Goal: Task Accomplishment & Management: Use online tool/utility

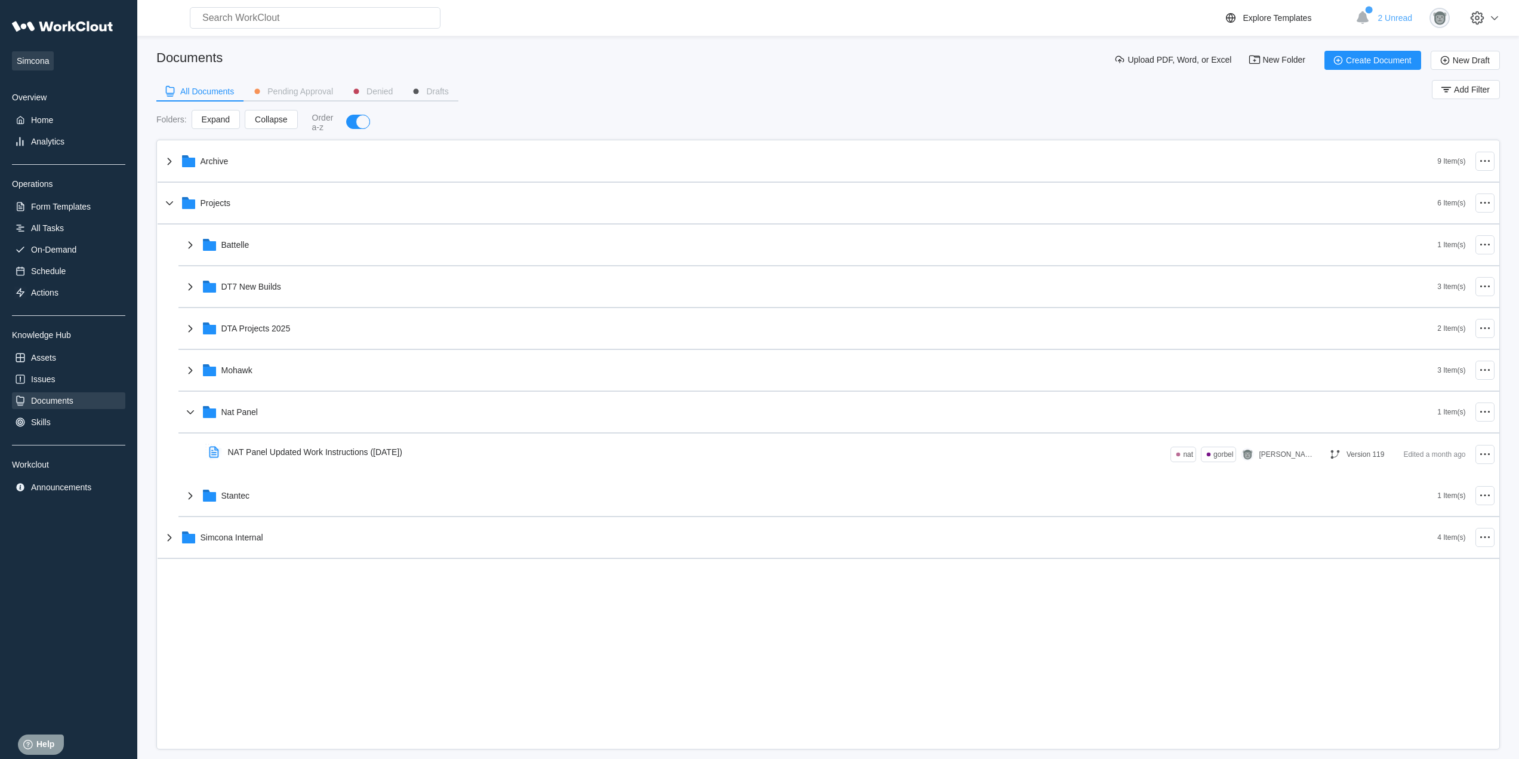
click at [766, 93] on div "All Documents Pending Approval Denied Drafts Add Filter" at bounding box center [827, 95] width 1343 height 30
click at [834, 80] on div "All Documents Pending Approval Denied Drafts Add Filter" at bounding box center [827, 95] width 1343 height 30
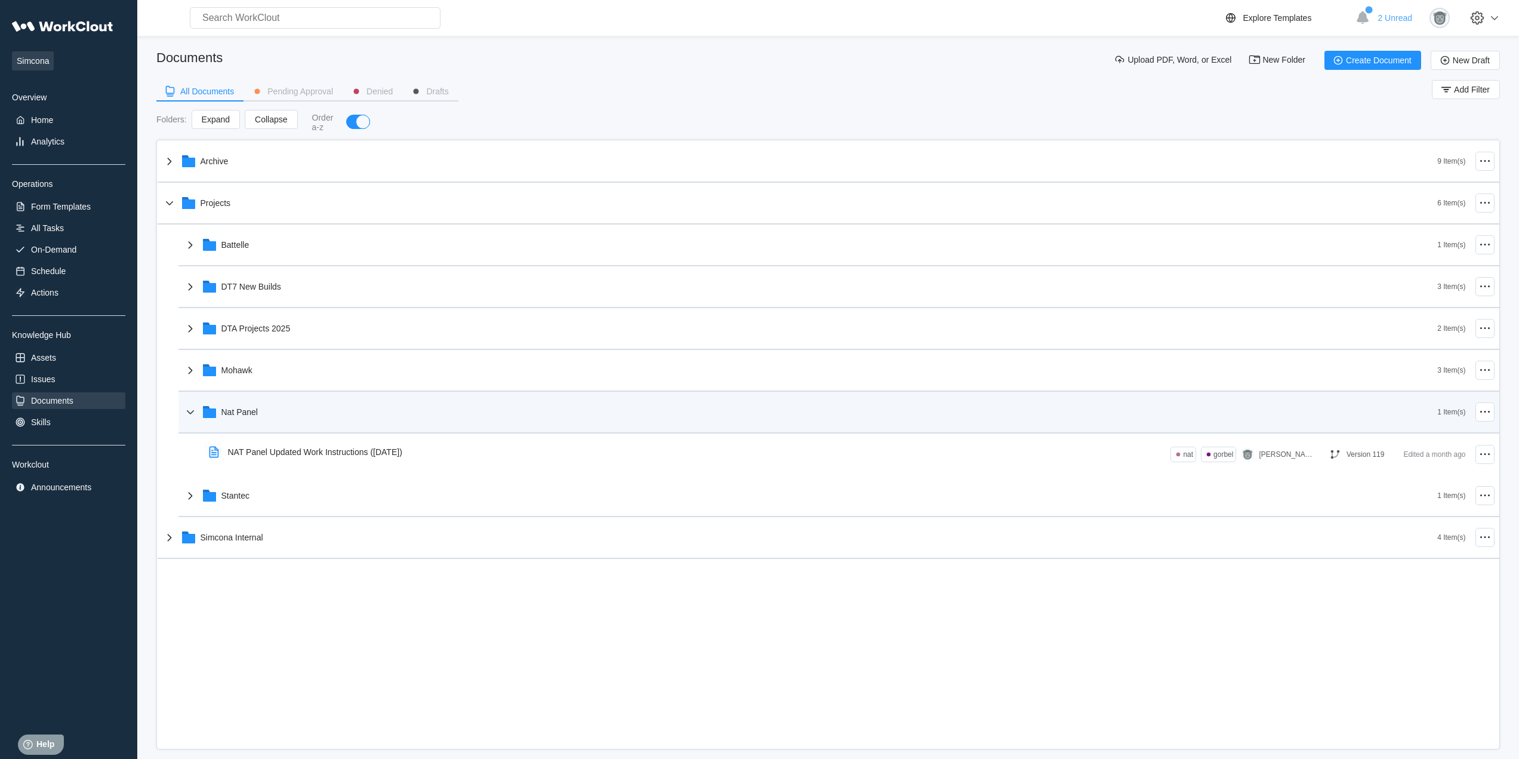
click at [304, 414] on div "Nat Panel" at bounding box center [810, 411] width 1255 height 31
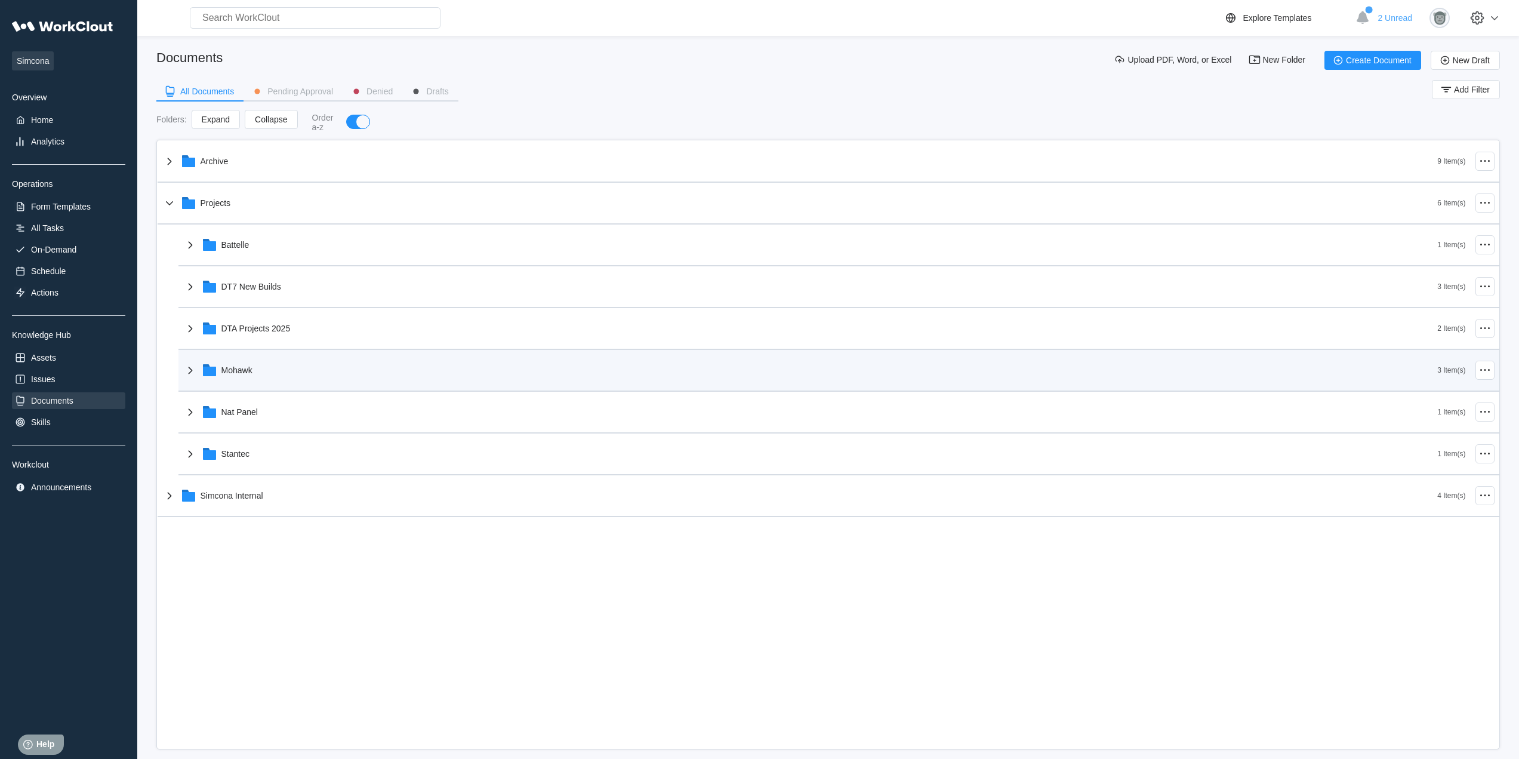
click at [285, 375] on div "Mohawk" at bounding box center [810, 370] width 1255 height 31
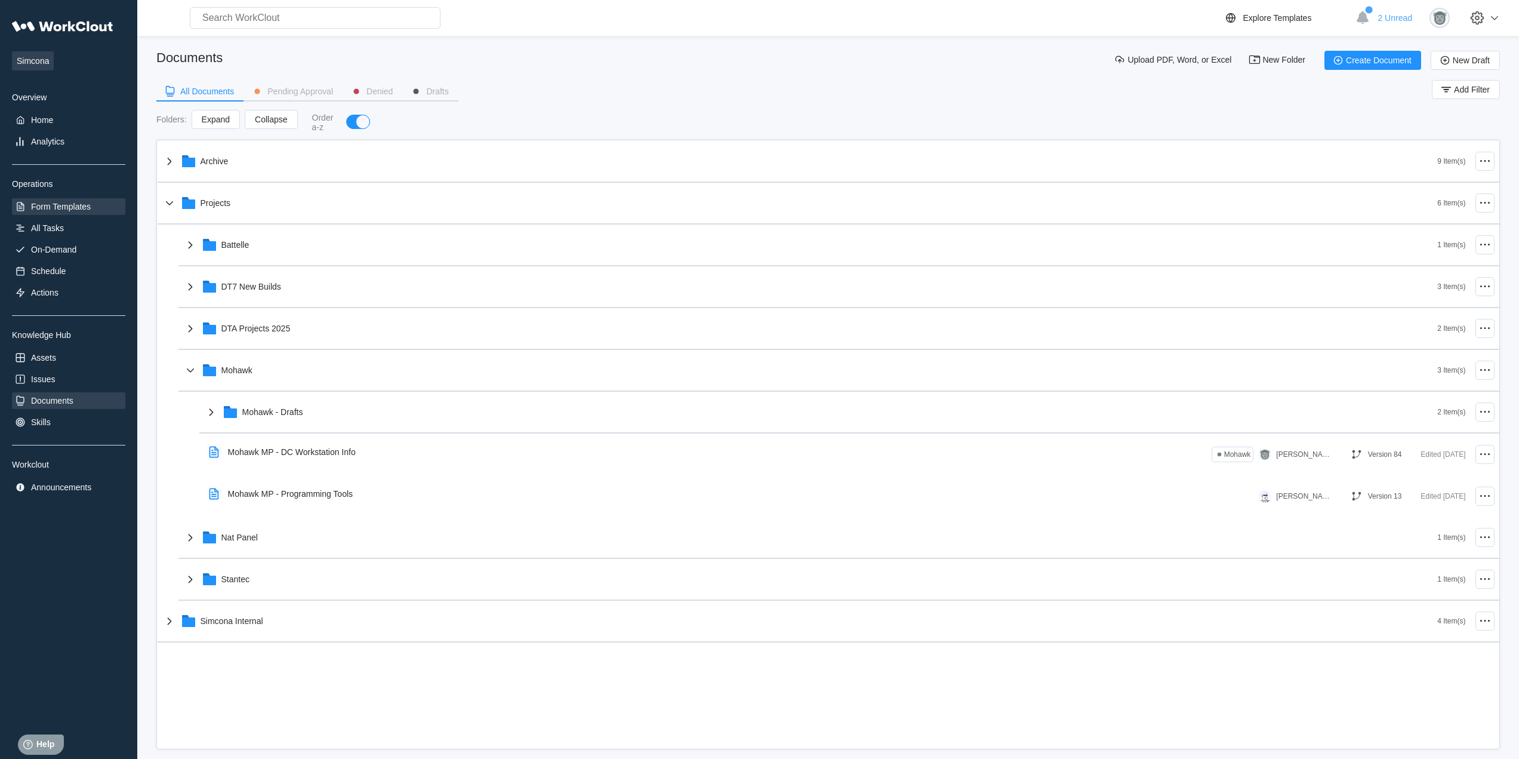
click at [69, 205] on div "Form Templates" at bounding box center [61, 207] width 60 height 10
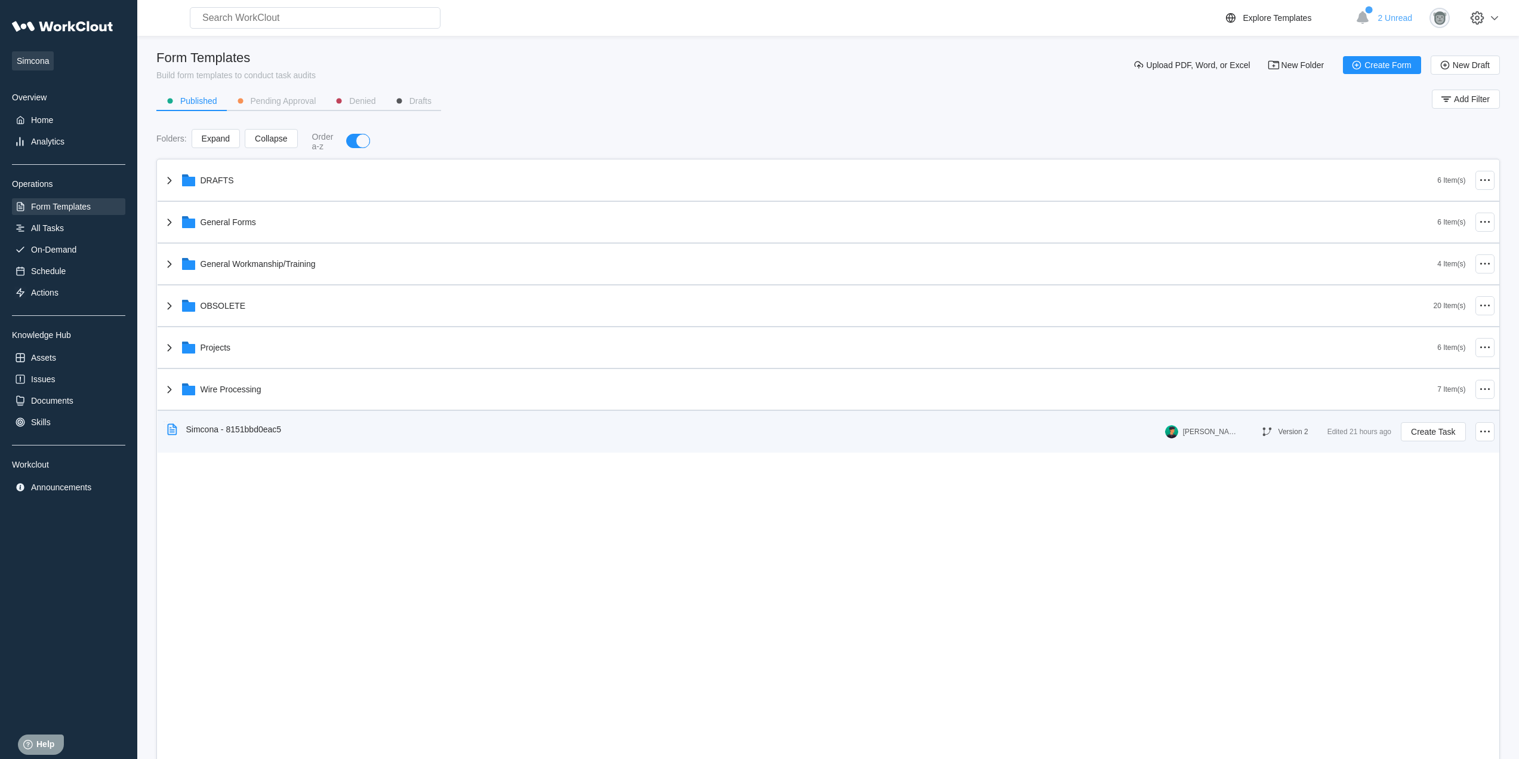
click at [277, 434] on div "Simcona - 8151bbd0eac5" at bounding box center [226, 428] width 129 height 27
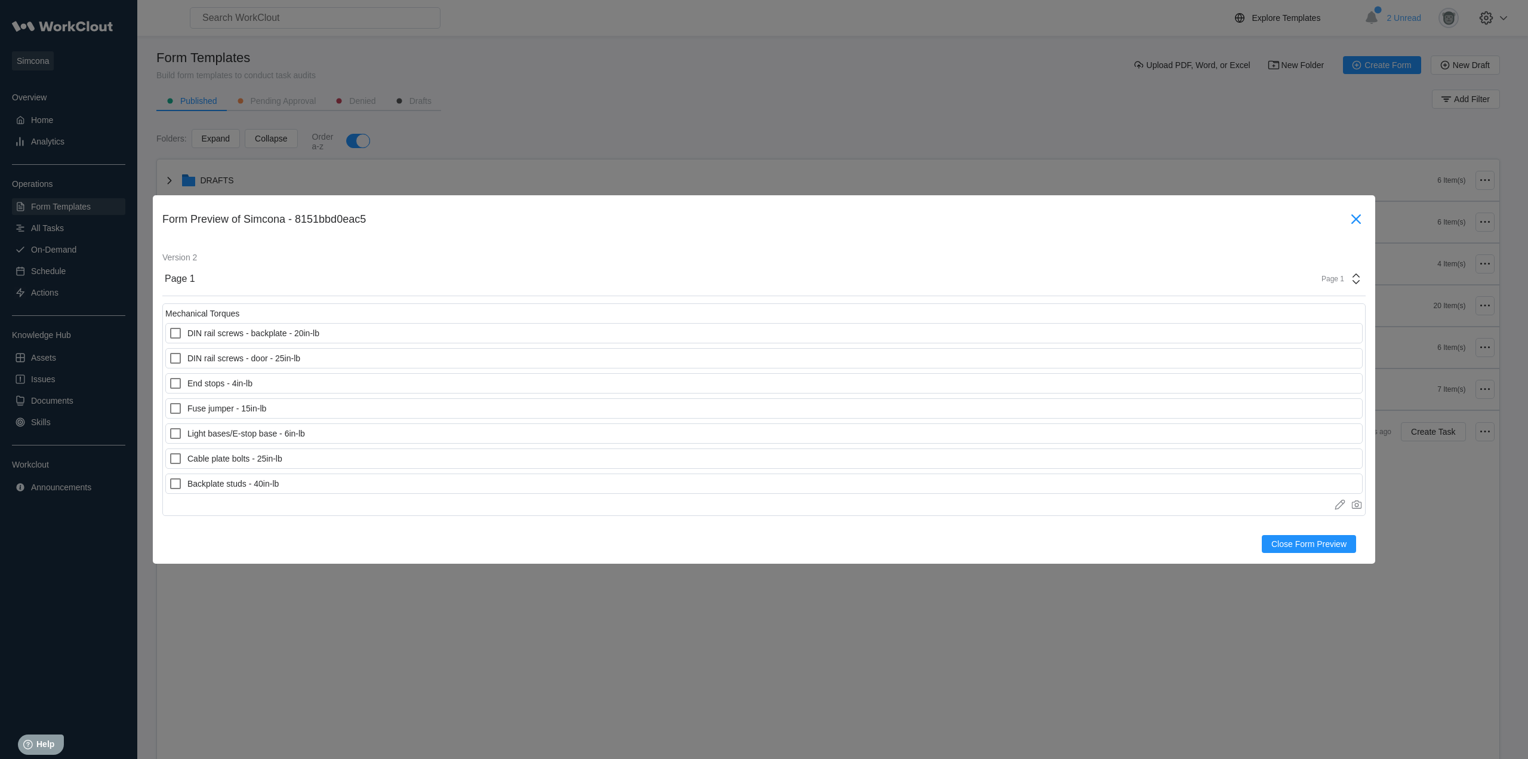
click at [1353, 223] on icon at bounding box center [1356, 219] width 10 height 10
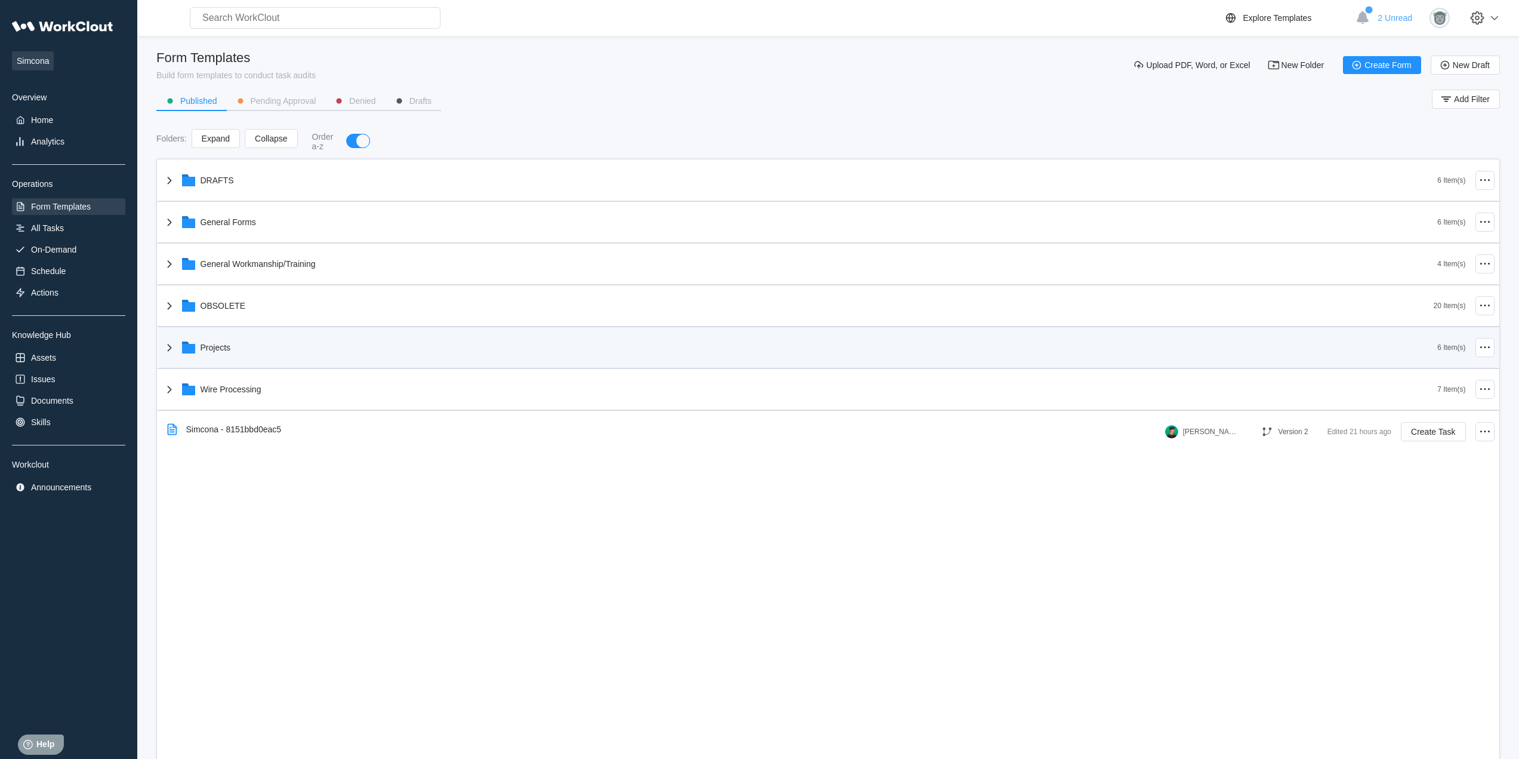
click at [254, 352] on div "Projects" at bounding box center [799, 347] width 1275 height 31
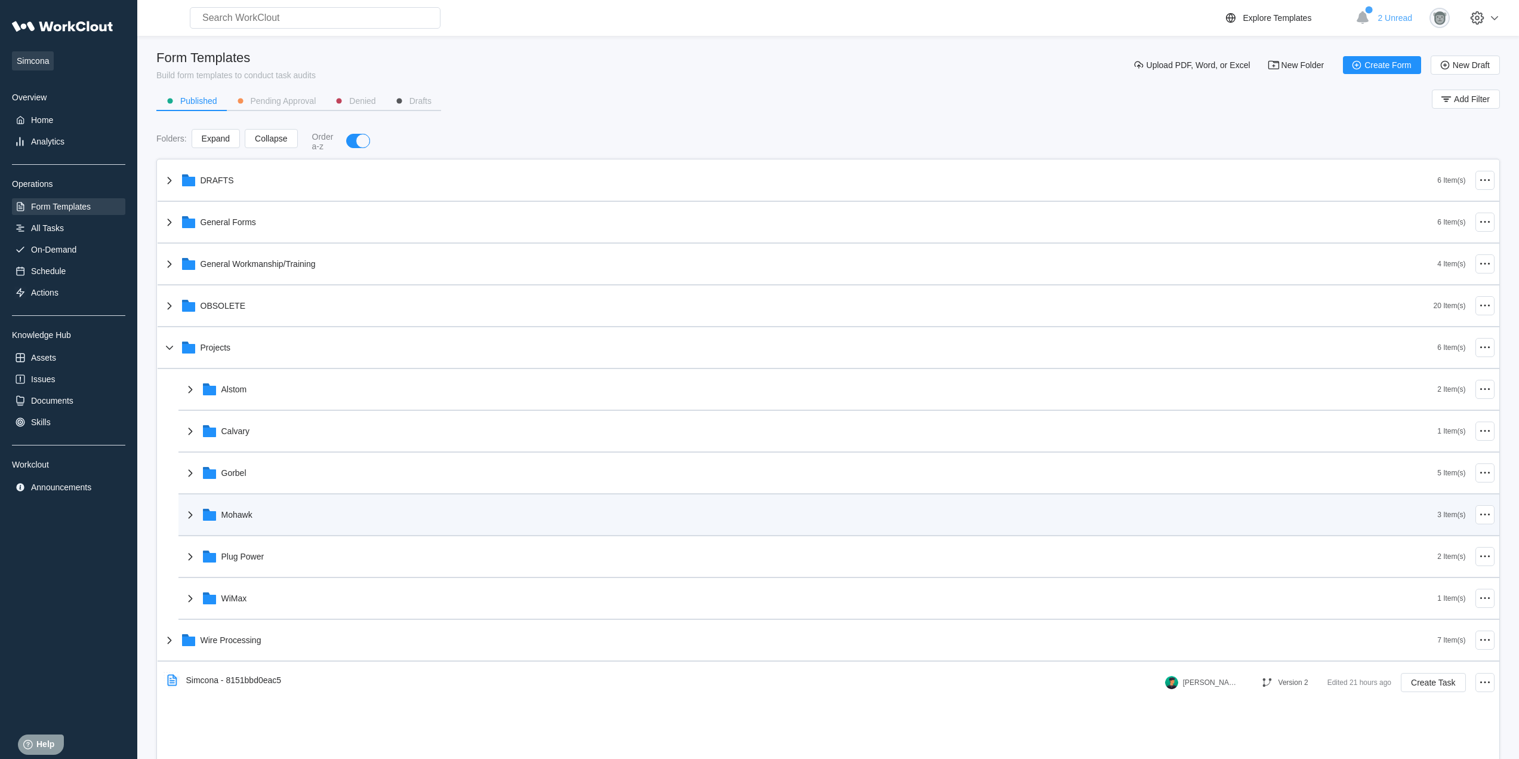
click at [260, 514] on div "Mohawk" at bounding box center [810, 514] width 1255 height 31
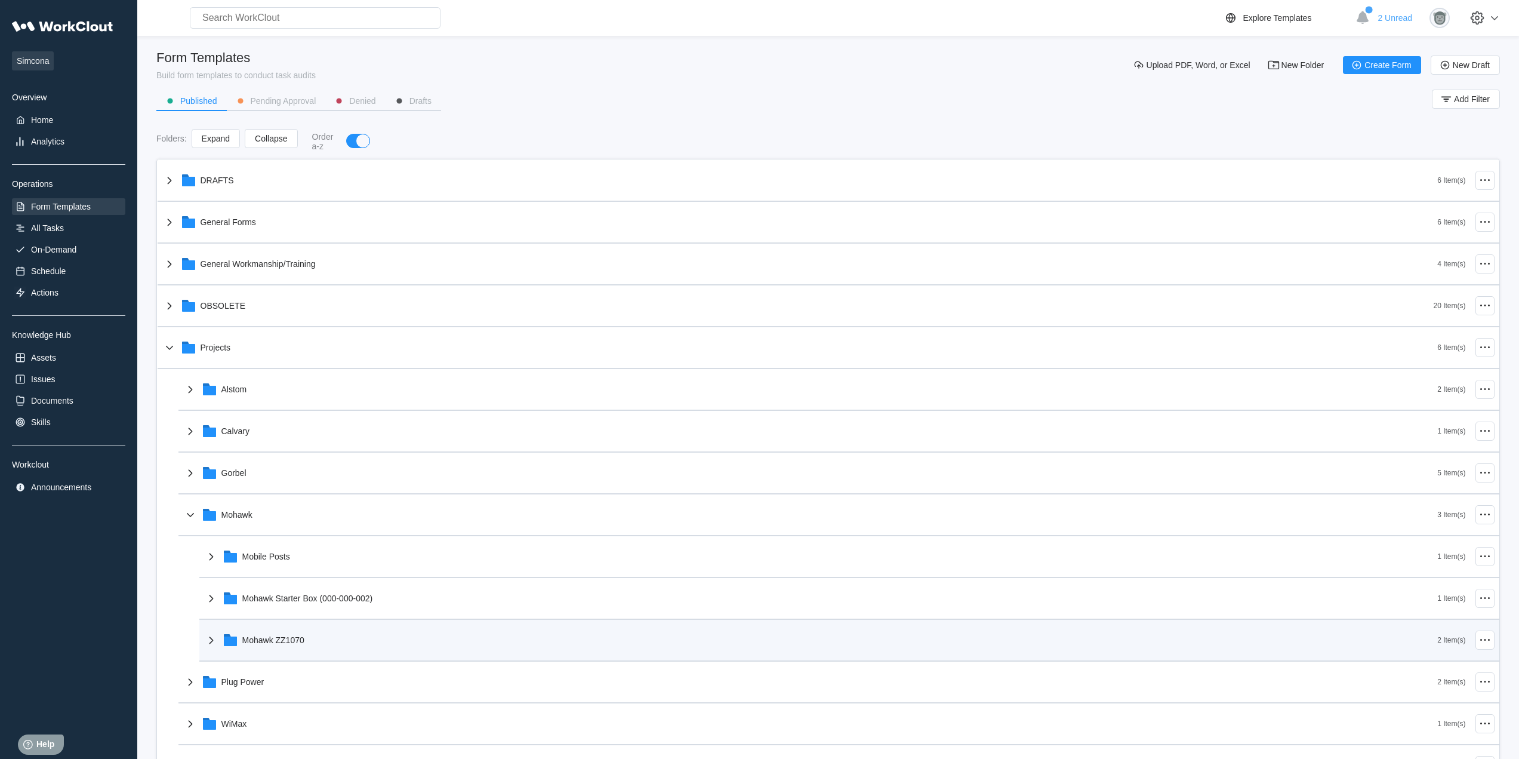
click at [314, 660] on div "Mohawk ZZ1070 2 Item(s)" at bounding box center [849, 641] width 1300 height 42
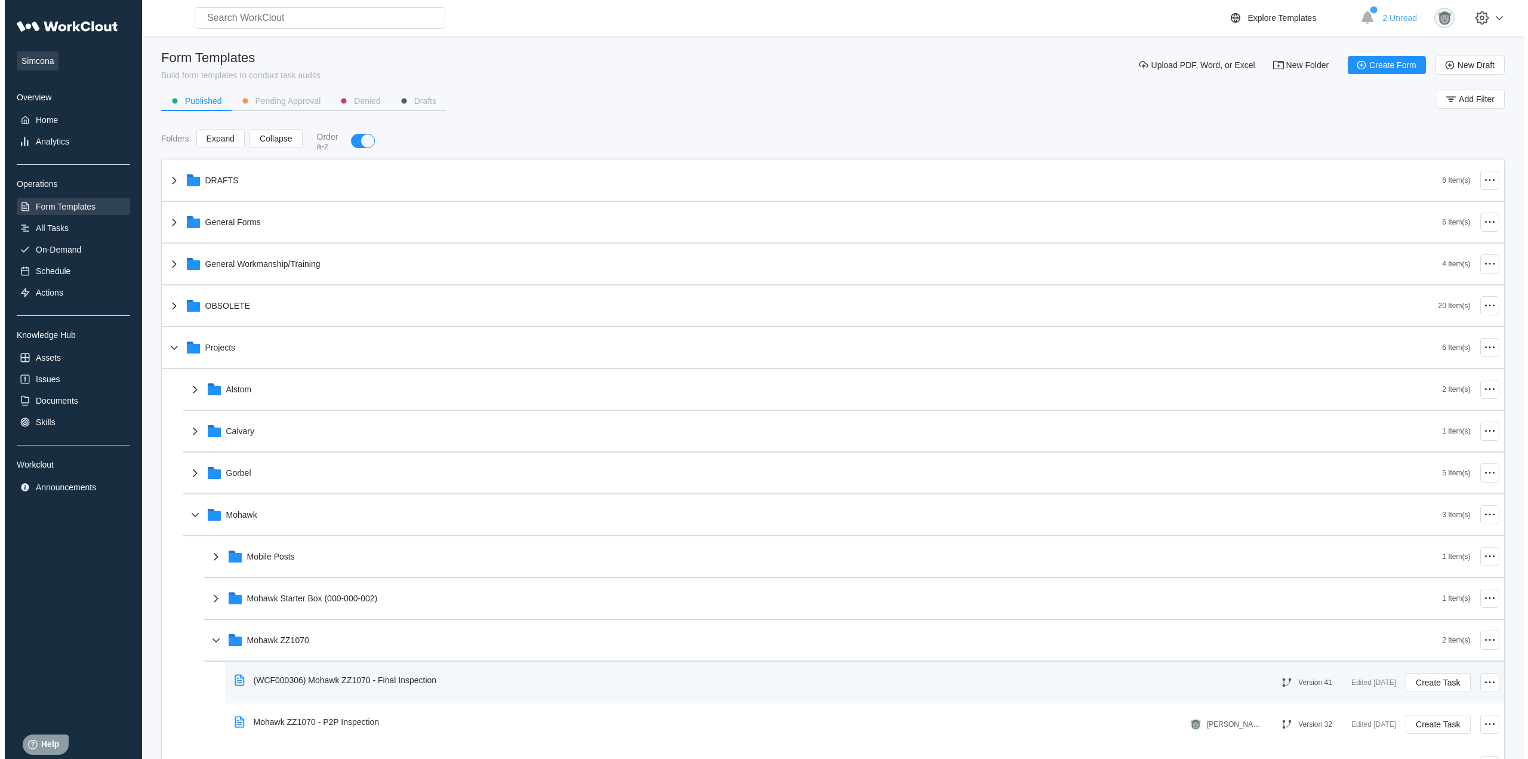
scroll to position [144, 0]
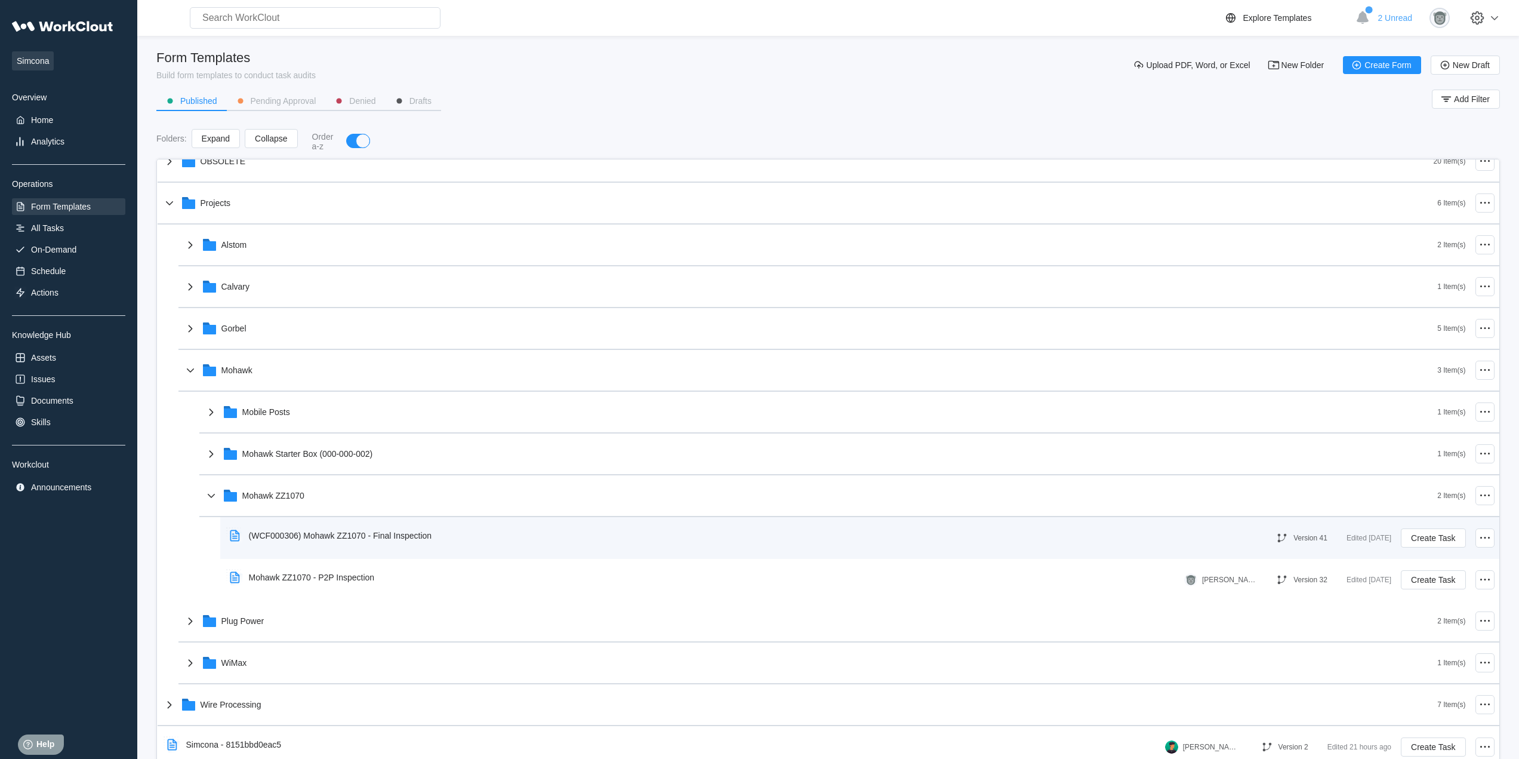
click at [414, 544] on div "(WCF000306) Mohawk ZZ1070 - Final Inspection" at bounding box center [333, 535] width 217 height 27
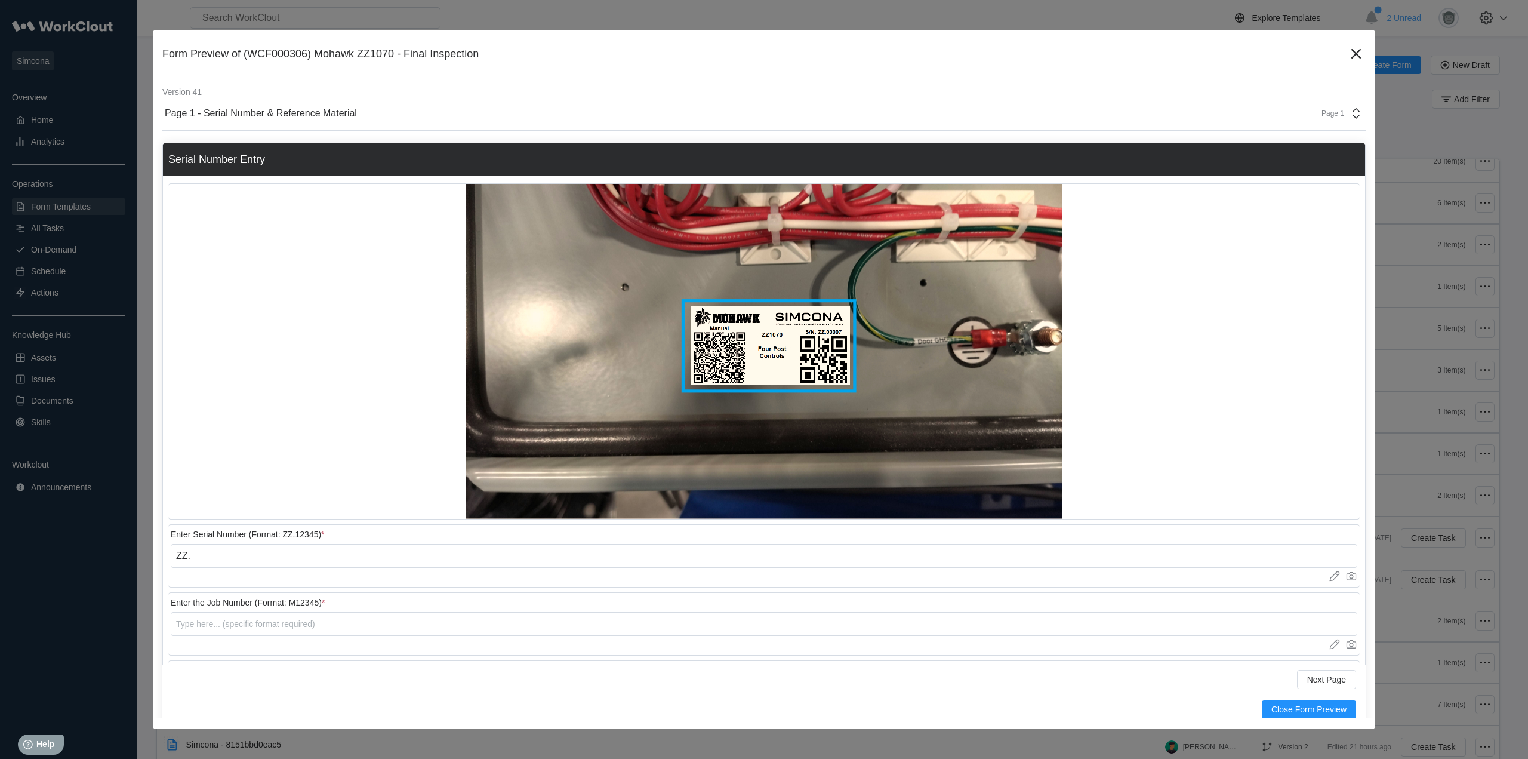
click at [1327, 115] on div "Page 1" at bounding box center [1329, 113] width 30 height 8
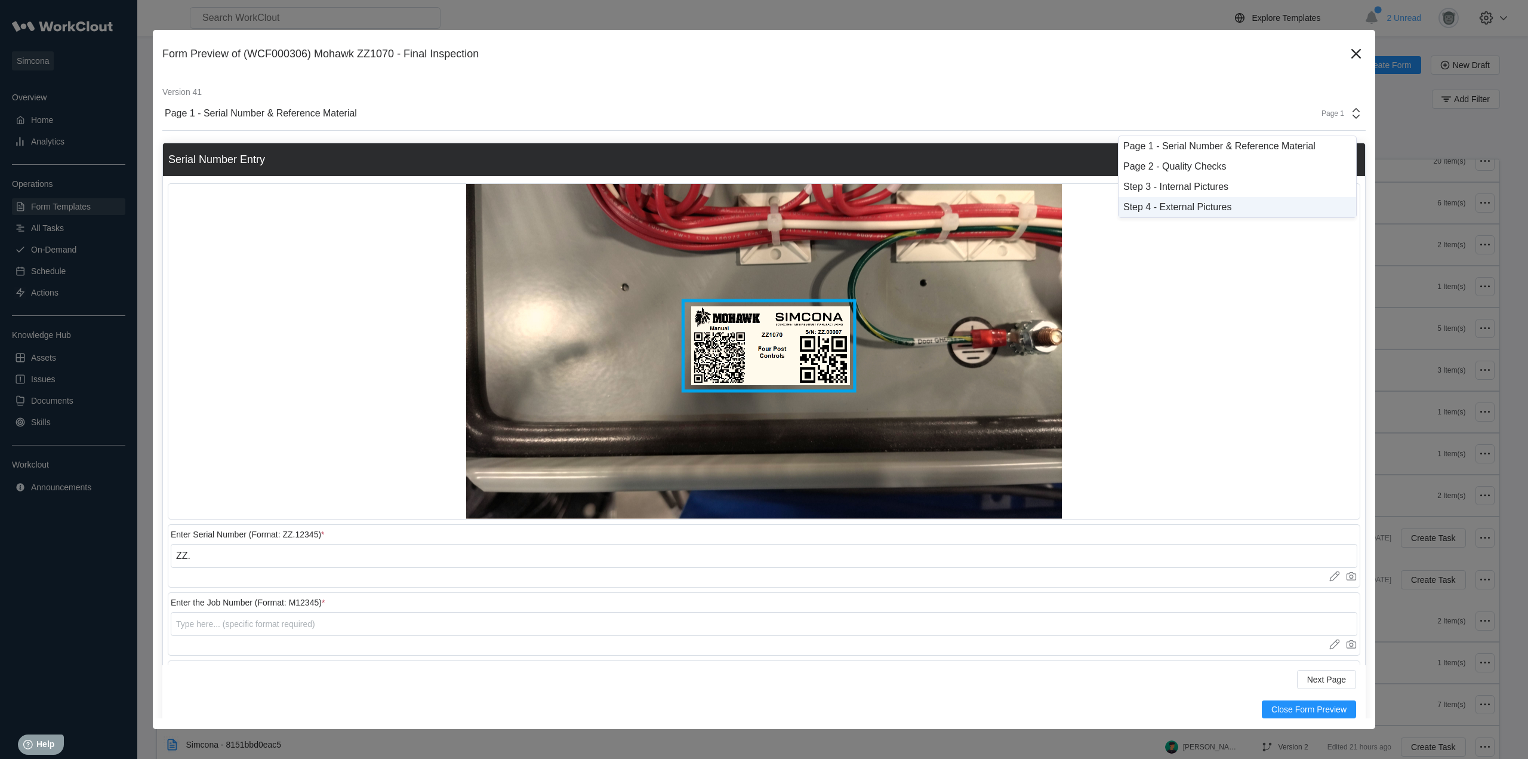
click at [1222, 206] on div "Step 4 - External Pictures" at bounding box center [1237, 207] width 228 height 11
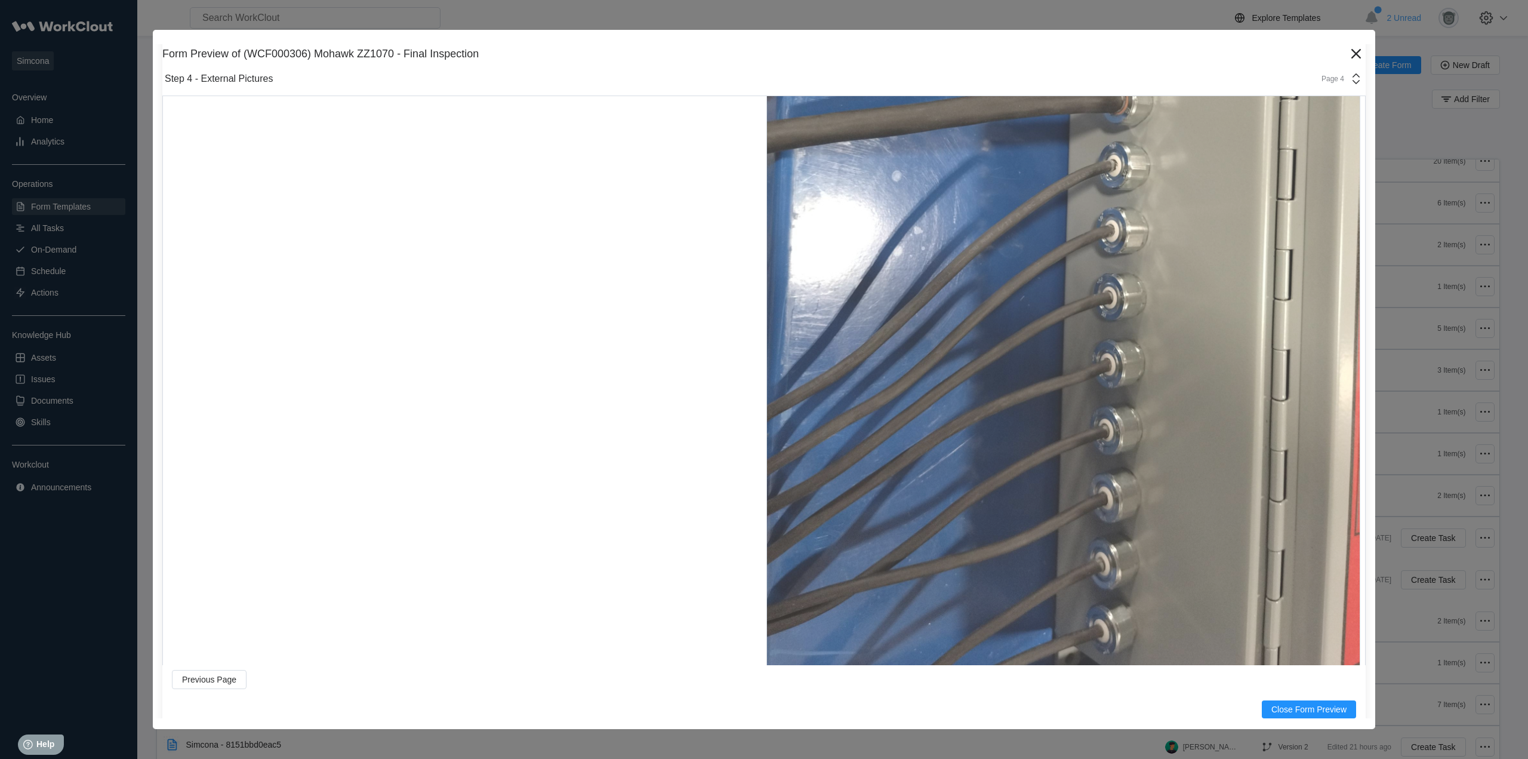
scroll to position [1492, 0]
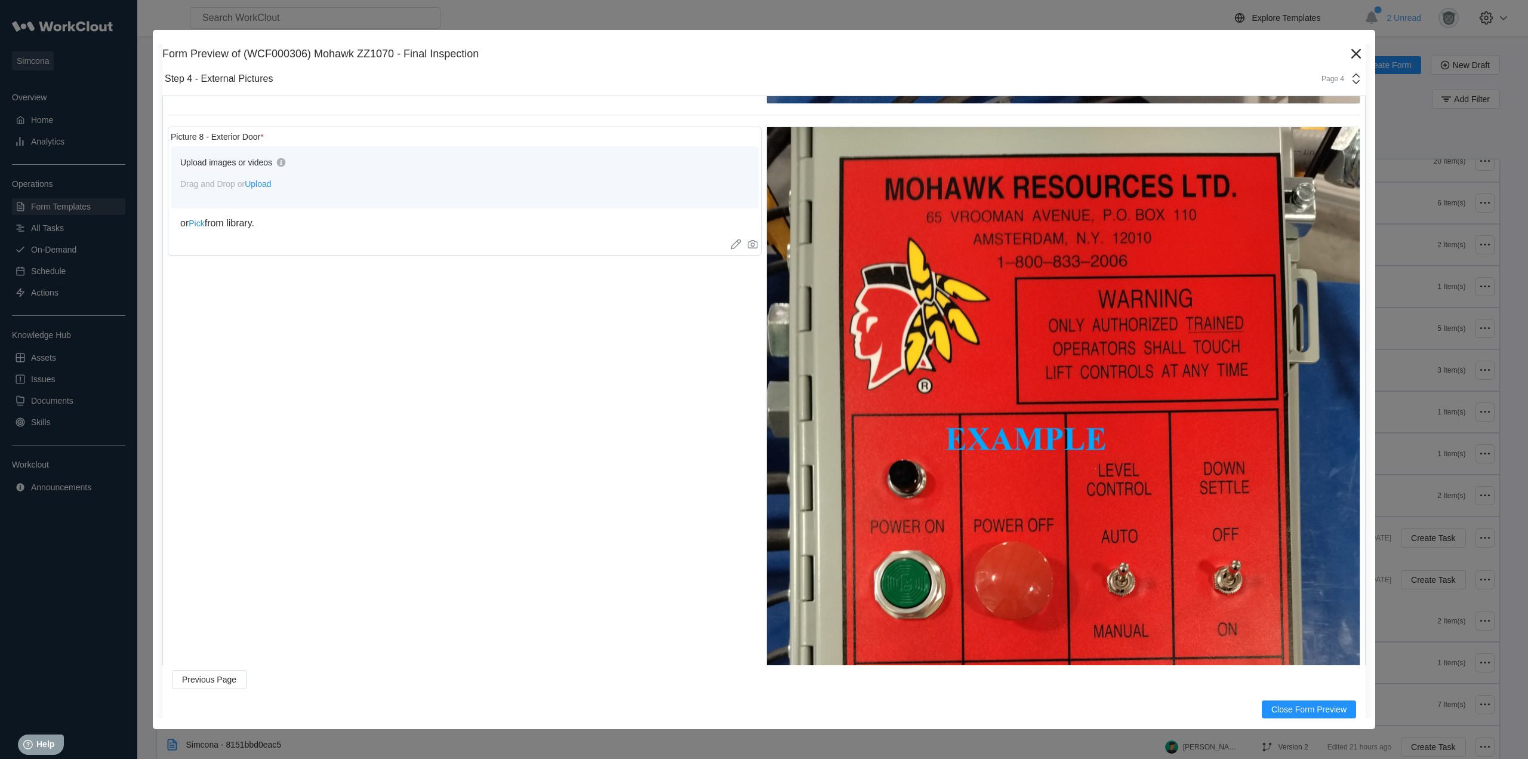
click at [1329, 84] on div "Page 4" at bounding box center [1338, 79] width 49 height 14
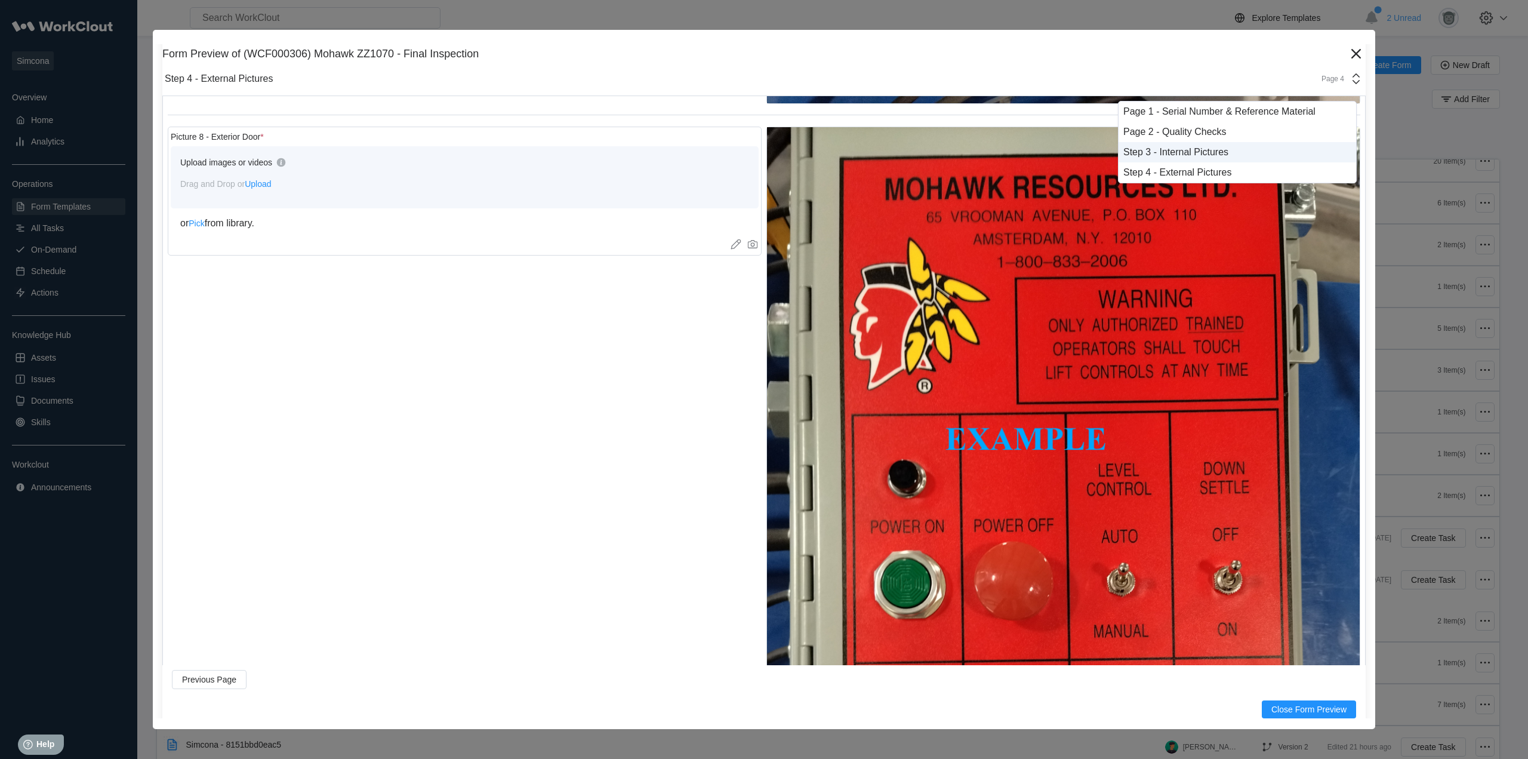
click at [1216, 146] on div "Step 3 - Internal Pictures" at bounding box center [1237, 152] width 238 height 20
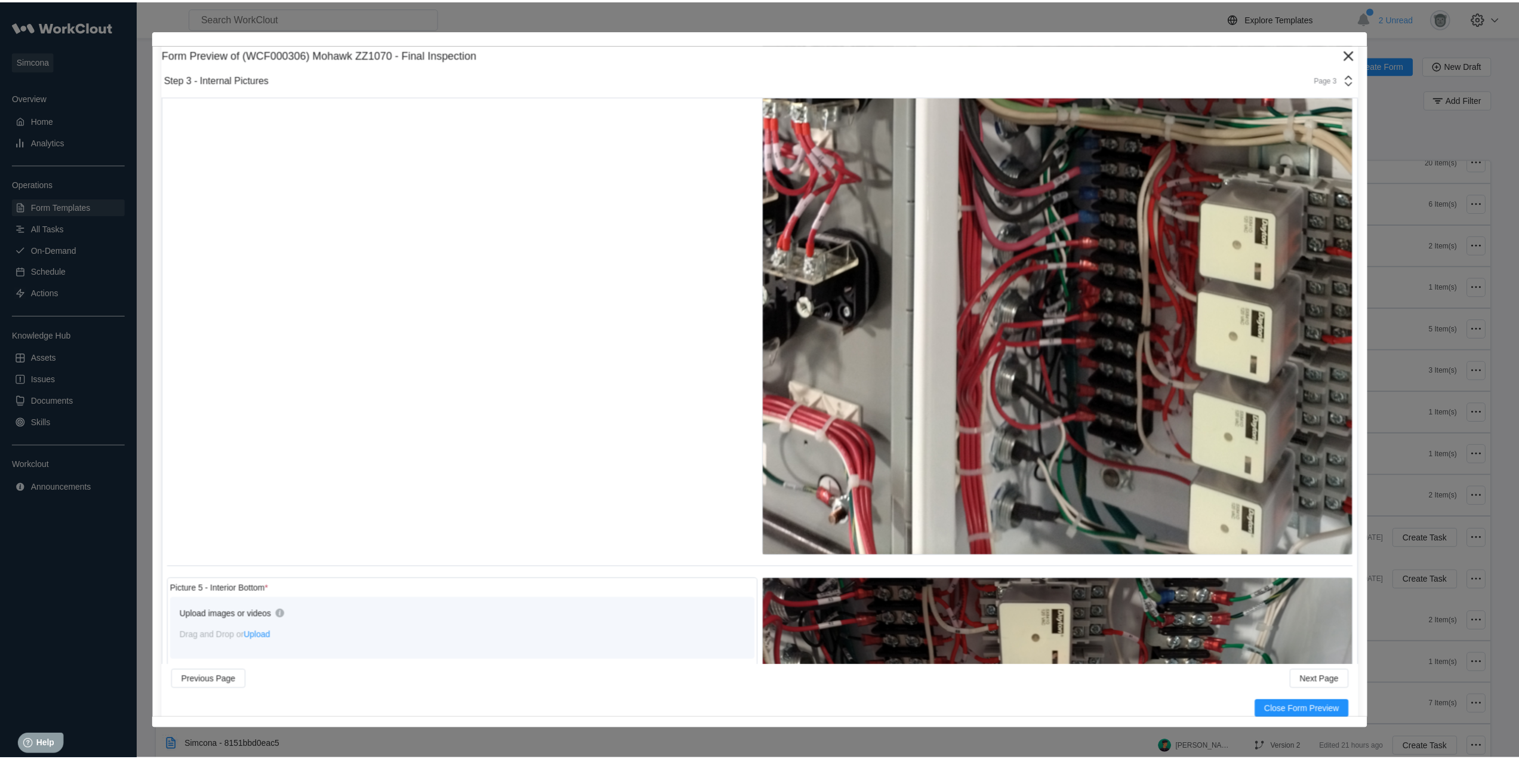
scroll to position [2984, 0]
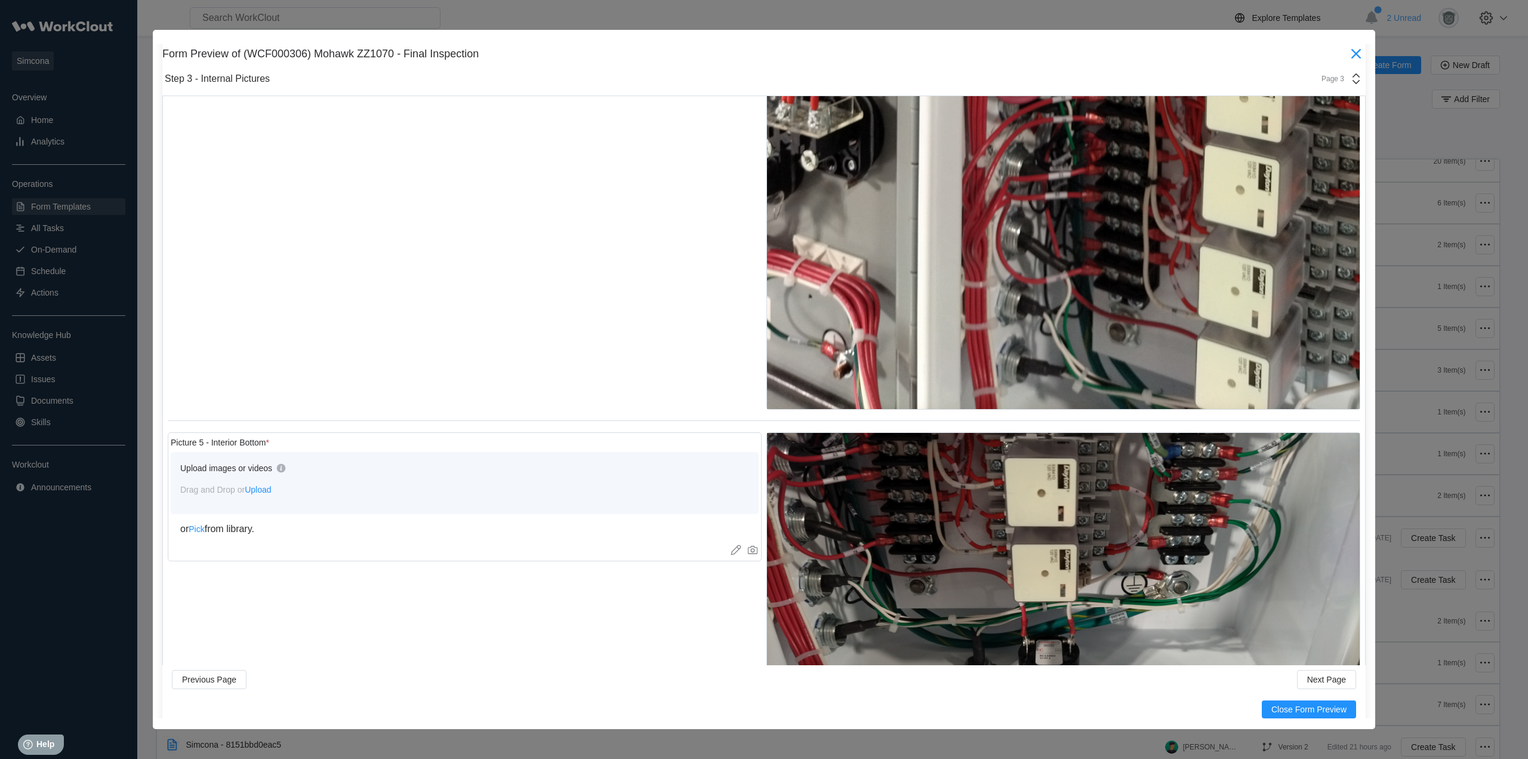
drag, startPoint x: 1345, startPoint y: 56, endPoint x: 705, endPoint y: 342, distance: 700.5
click at [1351, 56] on icon at bounding box center [1356, 54] width 10 height 10
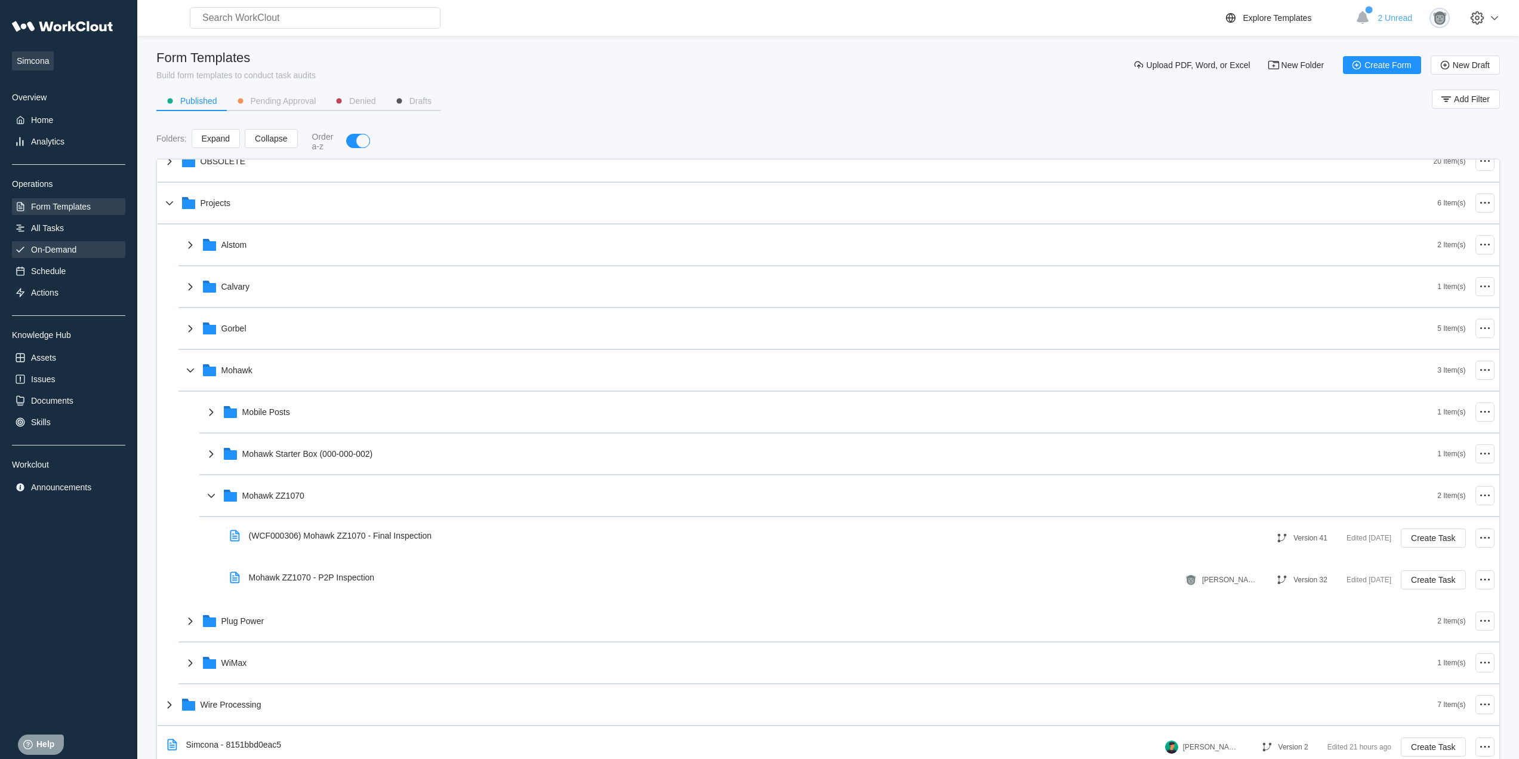
click at [81, 255] on div "On-Demand" at bounding box center [68, 249] width 113 height 17
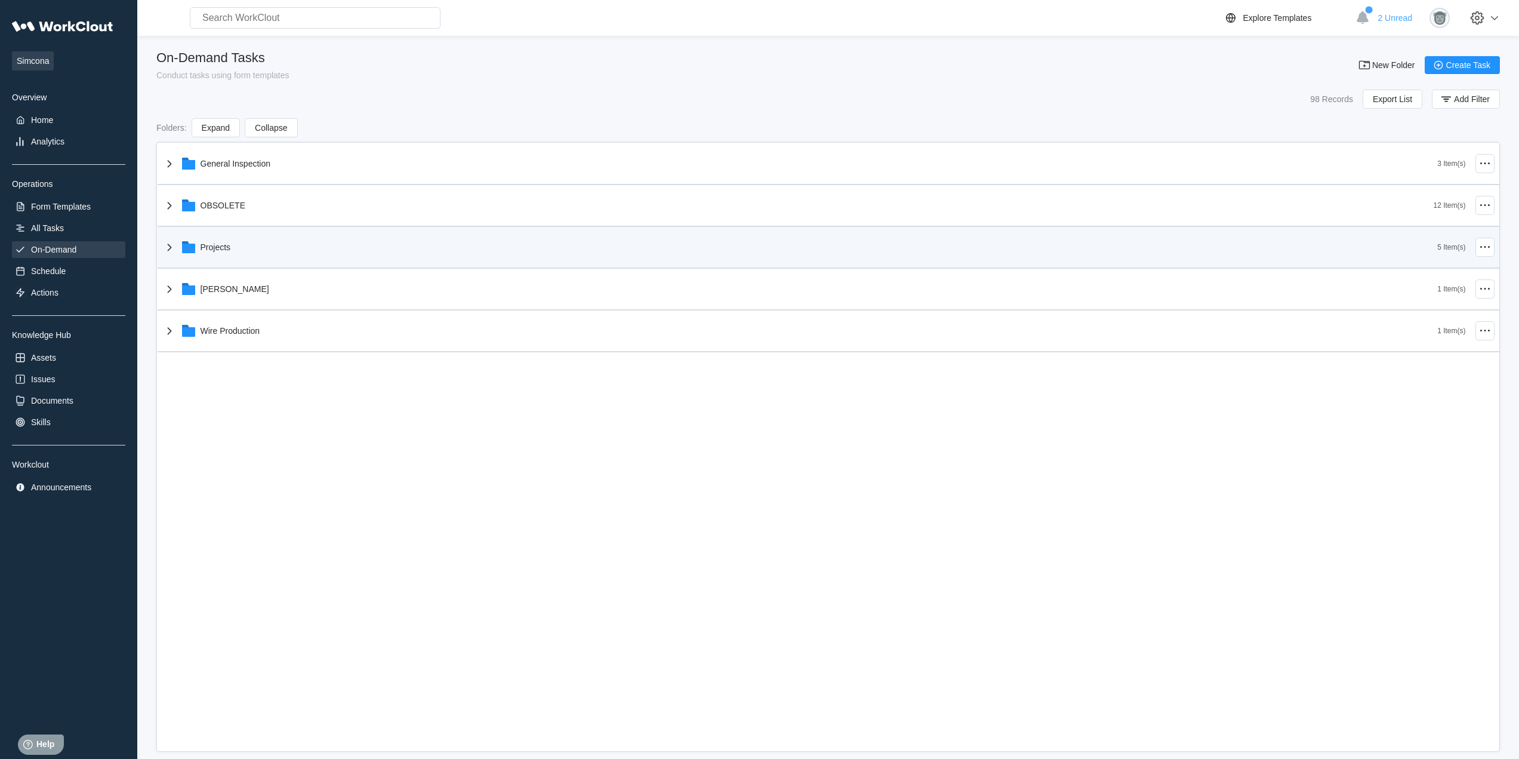
click at [246, 244] on div "Projects" at bounding box center [799, 247] width 1275 height 31
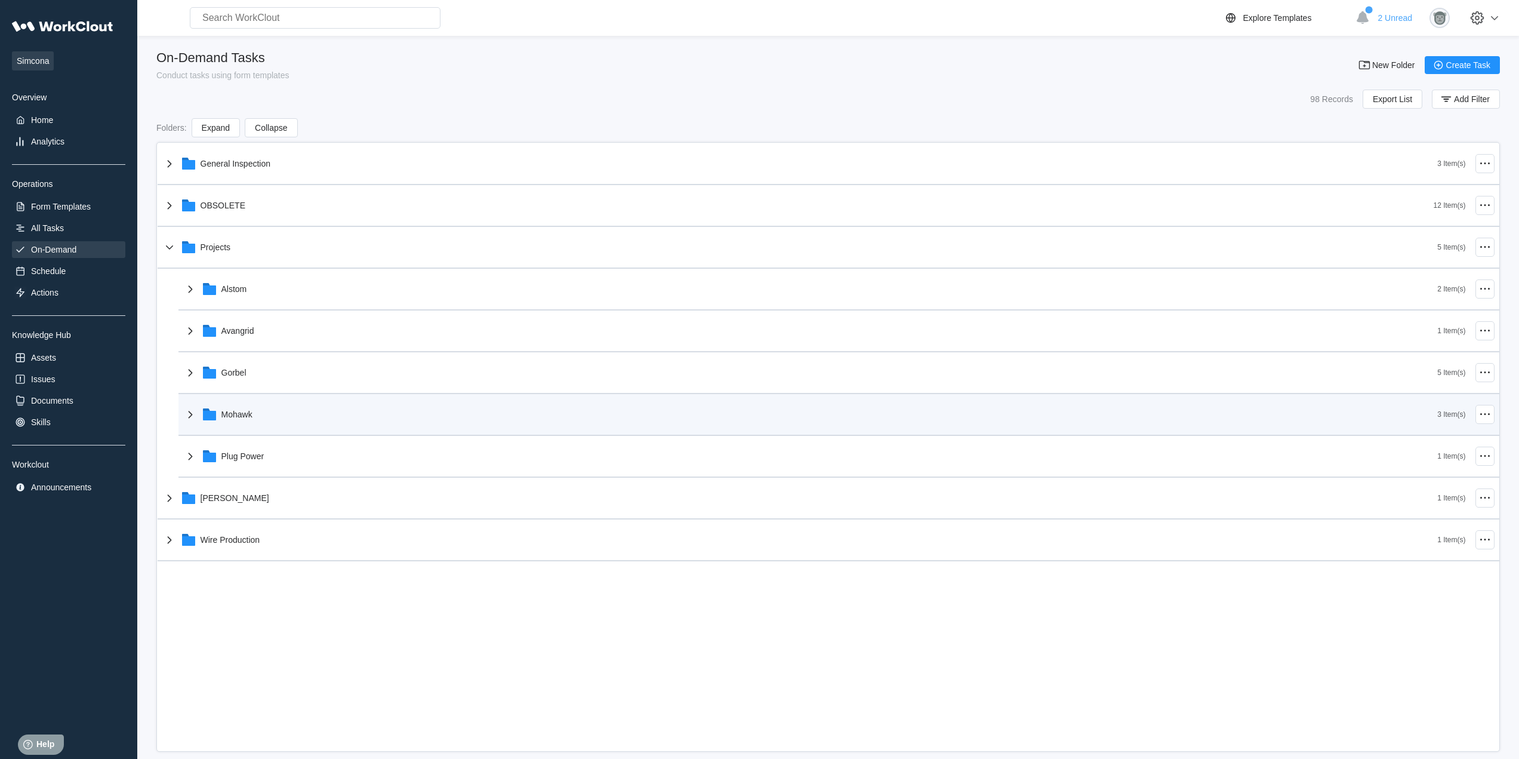
click at [289, 409] on div "Mohawk" at bounding box center [810, 414] width 1255 height 31
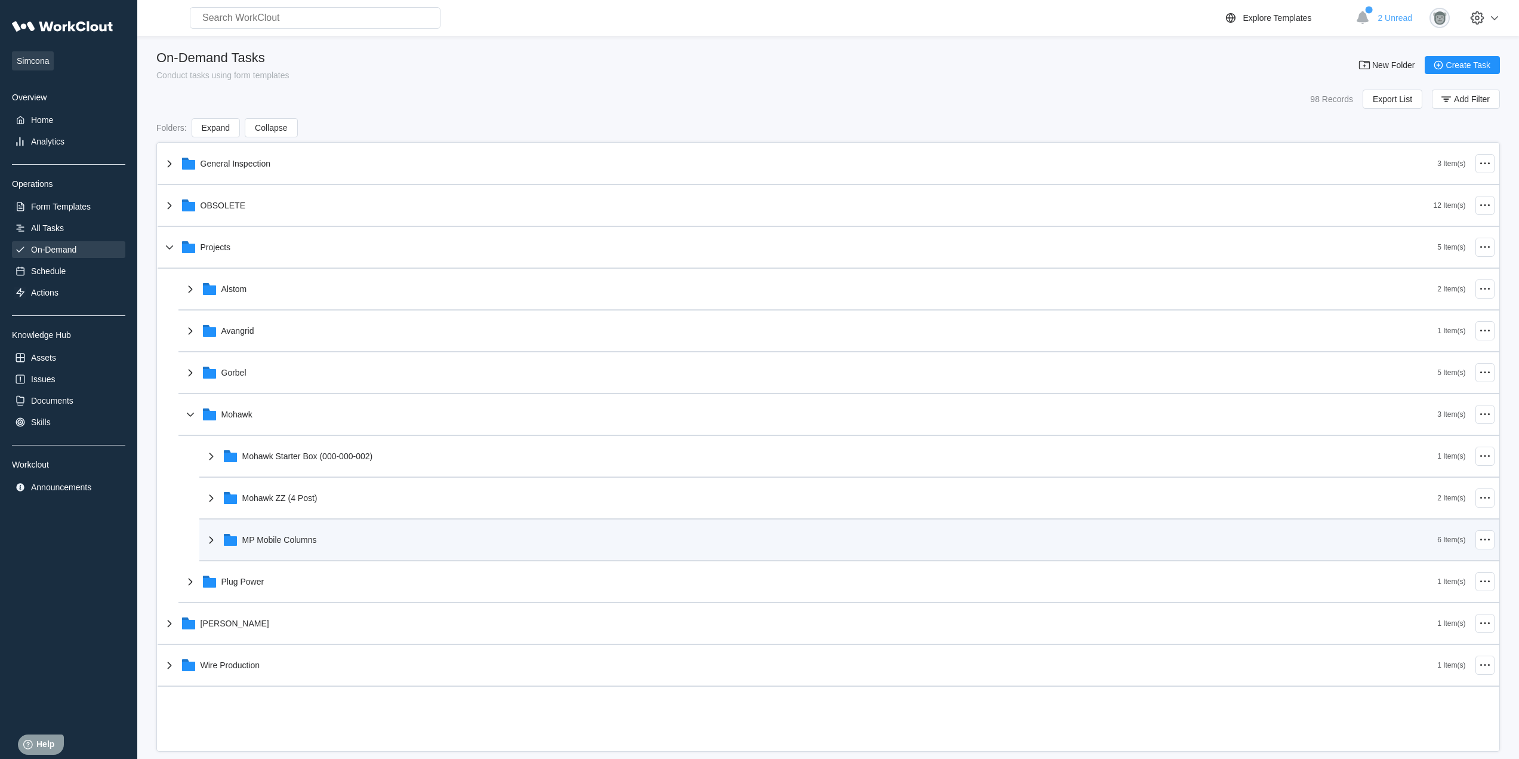
click at [338, 541] on div "MP Mobile Columns" at bounding box center [821, 539] width 1234 height 31
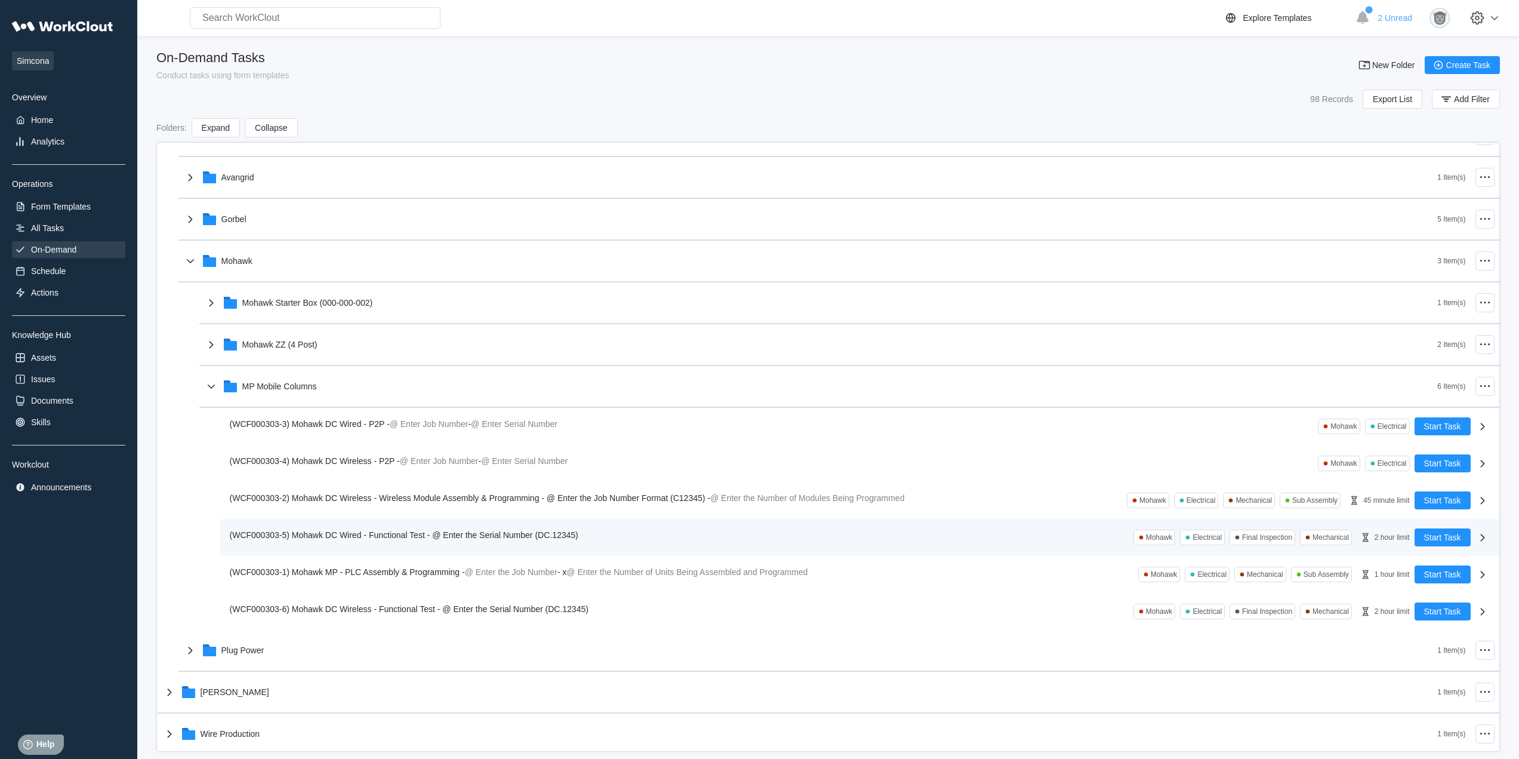
scroll to position [158, 0]
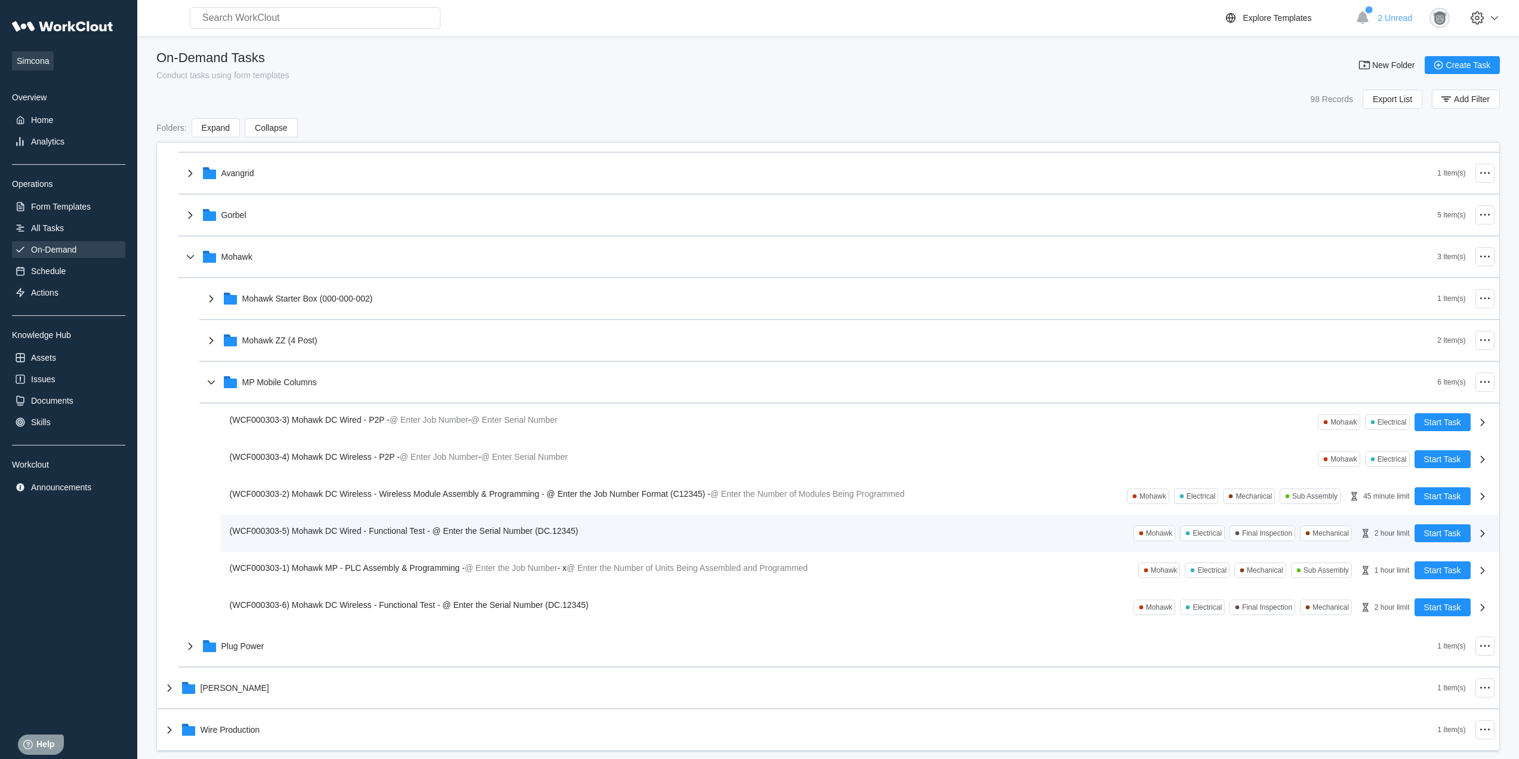
click at [441, 538] on div "(WCF000303-5) Mohawk DC Wired - Functional Test - @ Enter the Serial Number (DC…" at bounding box center [822, 533] width 1185 height 18
click at [423, 532] on span "(WCF000303-5) Mohawk DC Wired - Functional Test - @ Enter the Serial Number (DC…" at bounding box center [404, 531] width 349 height 10
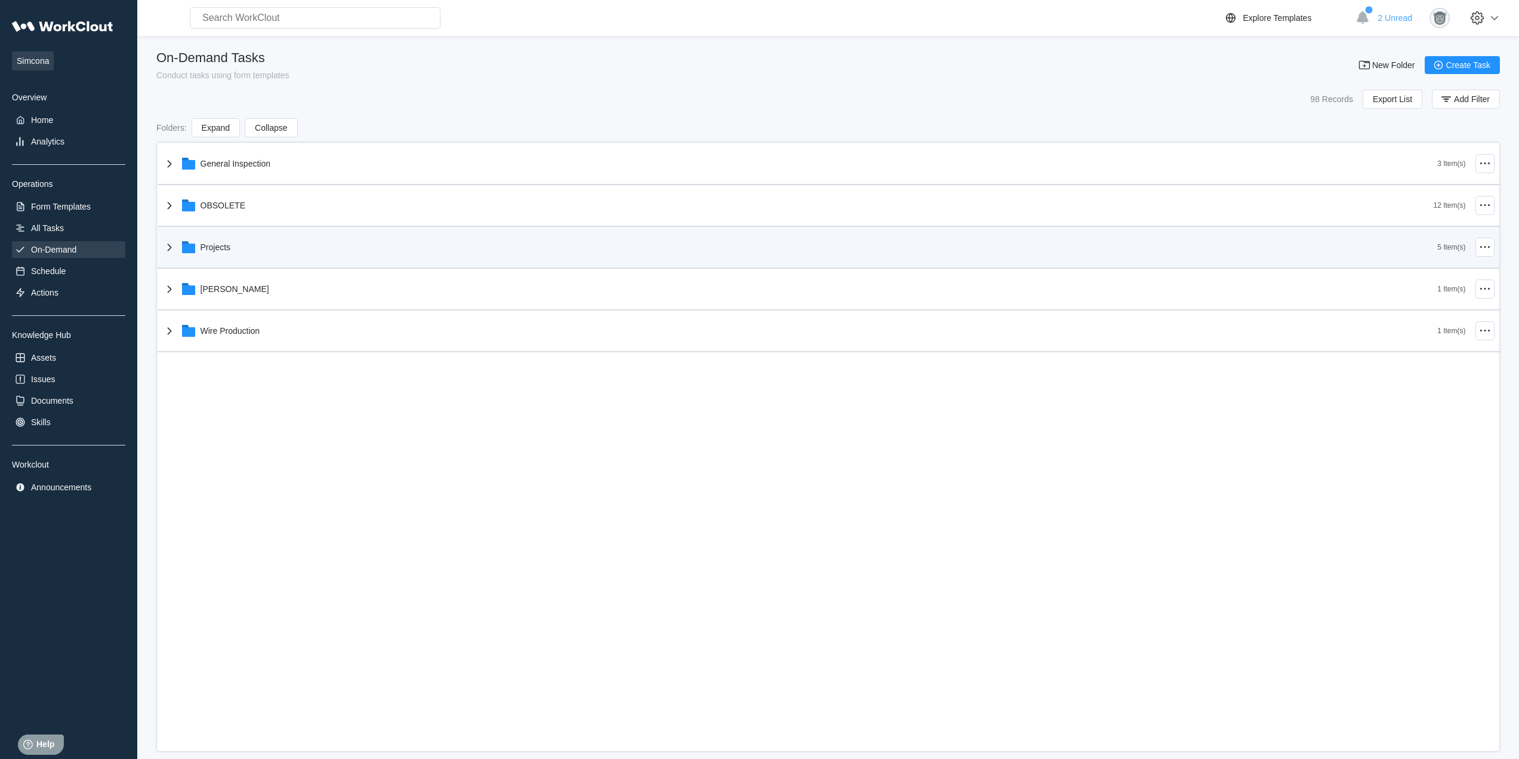
click at [238, 259] on div "Projects" at bounding box center [799, 247] width 1275 height 31
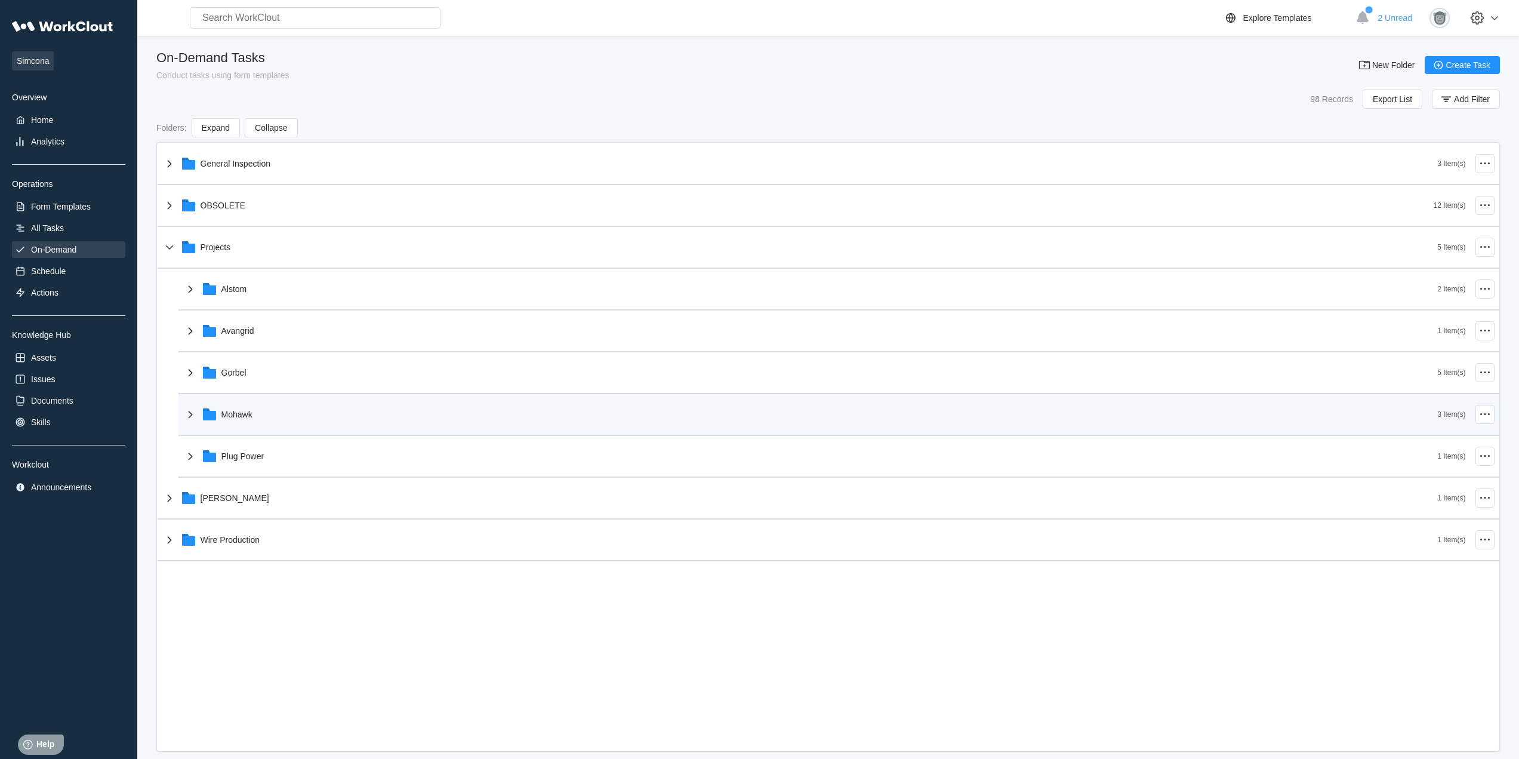
click at [289, 415] on div "Mohawk" at bounding box center [810, 414] width 1255 height 31
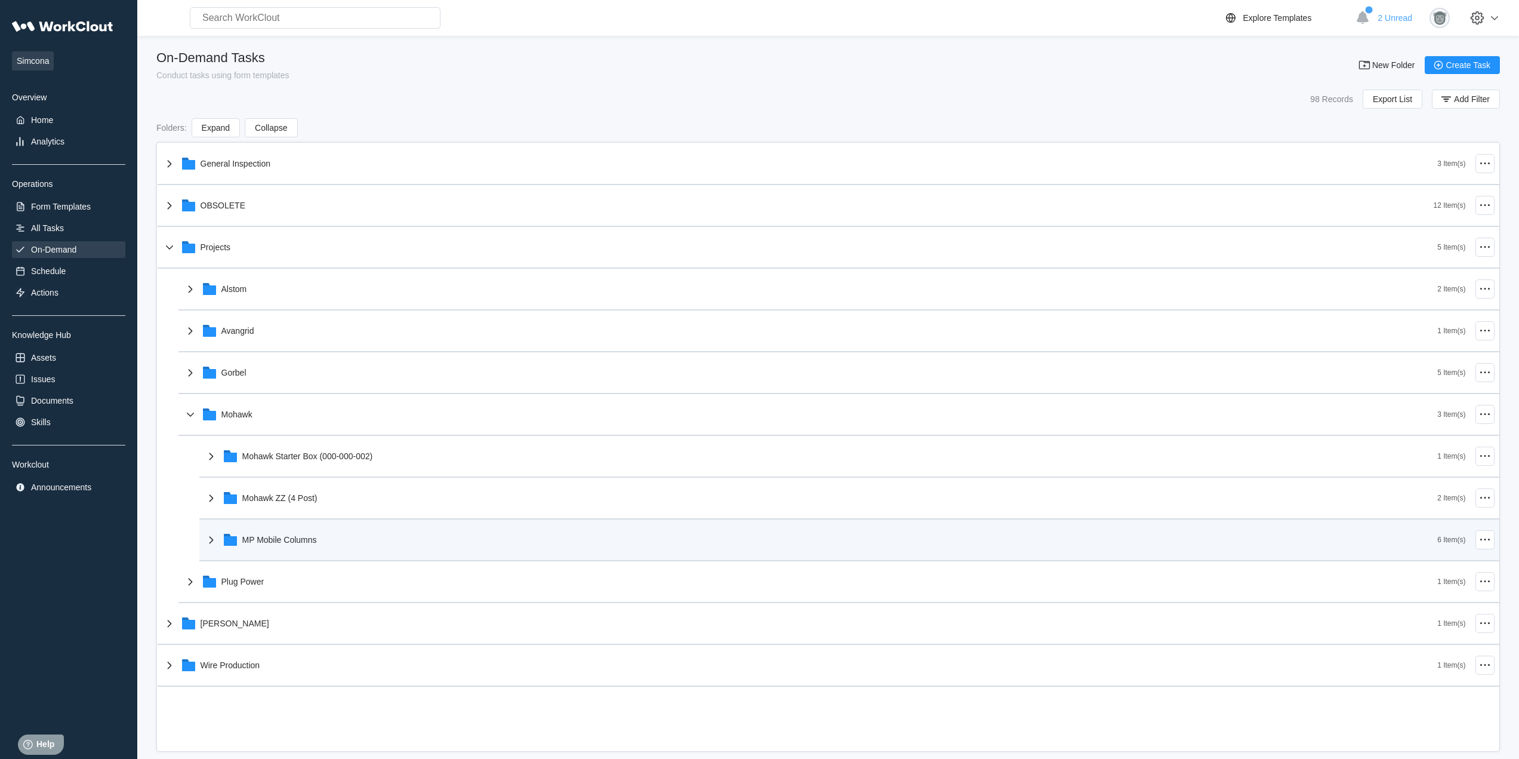
click at [334, 534] on div "MP Mobile Columns" at bounding box center [821, 539] width 1234 height 31
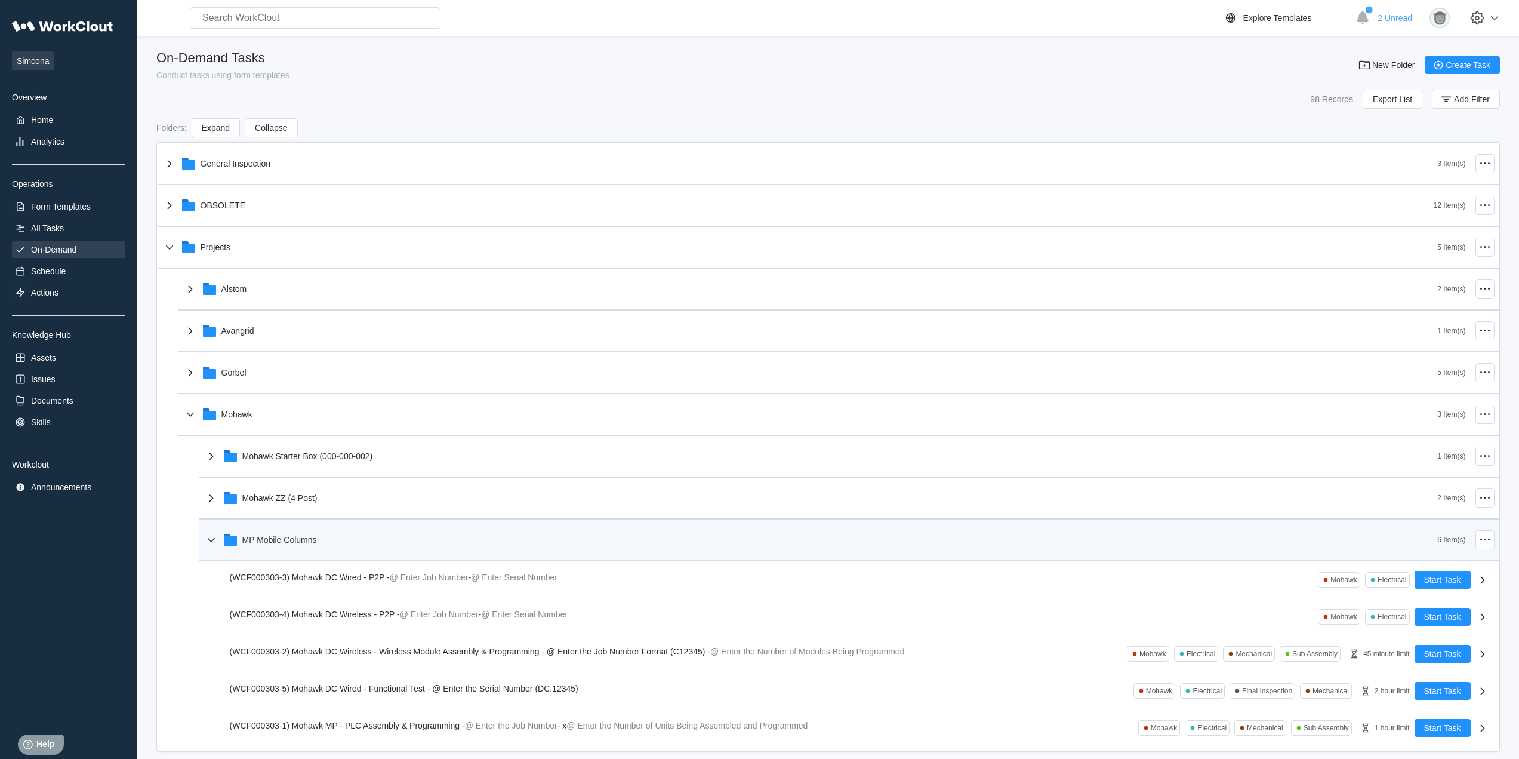
scroll to position [158, 0]
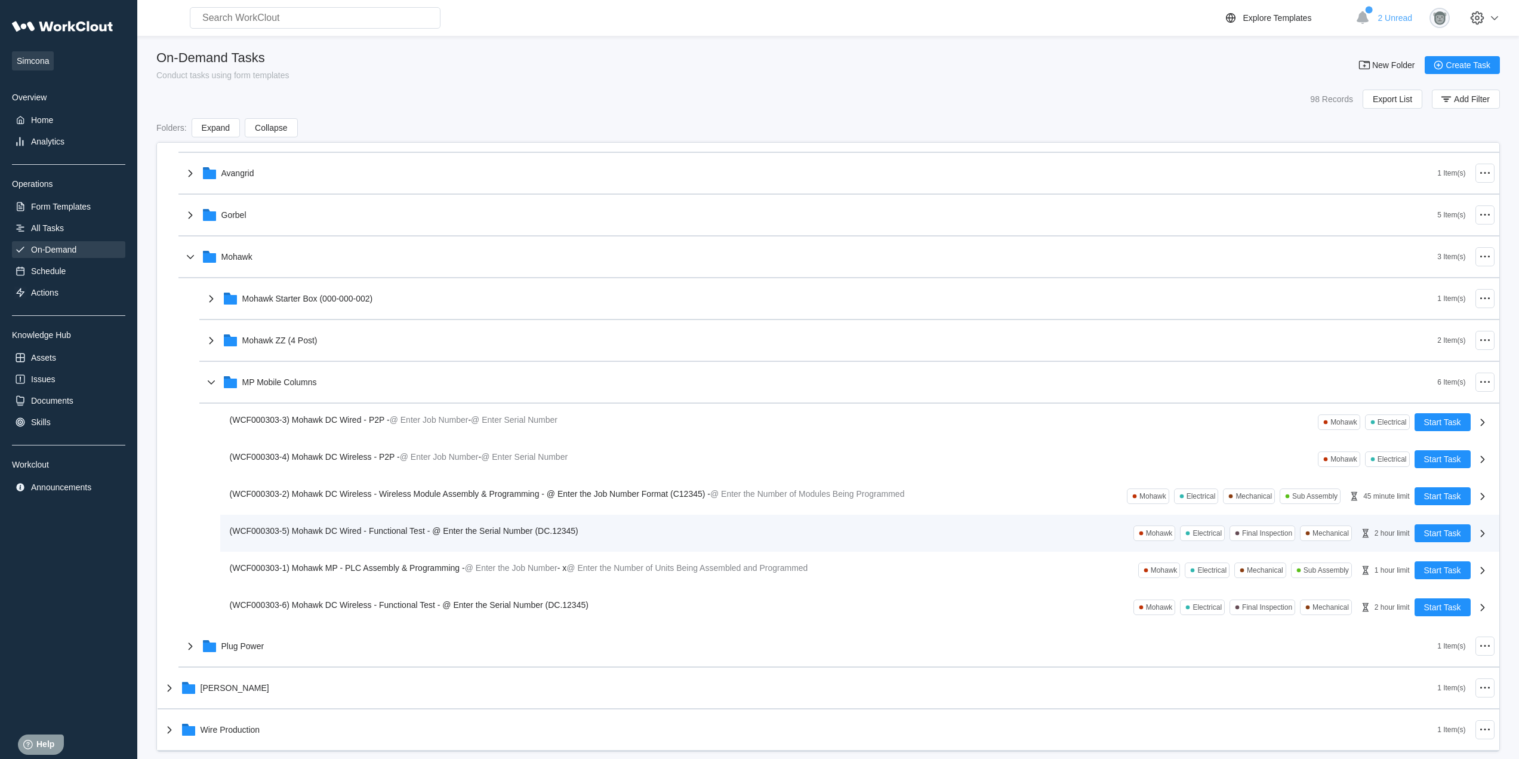
click at [397, 524] on div "(WCF000303-5) Mohawk DC Wired - Functional Test - @ Enter the Serial Number (DC…" at bounding box center [406, 530] width 353 height 13
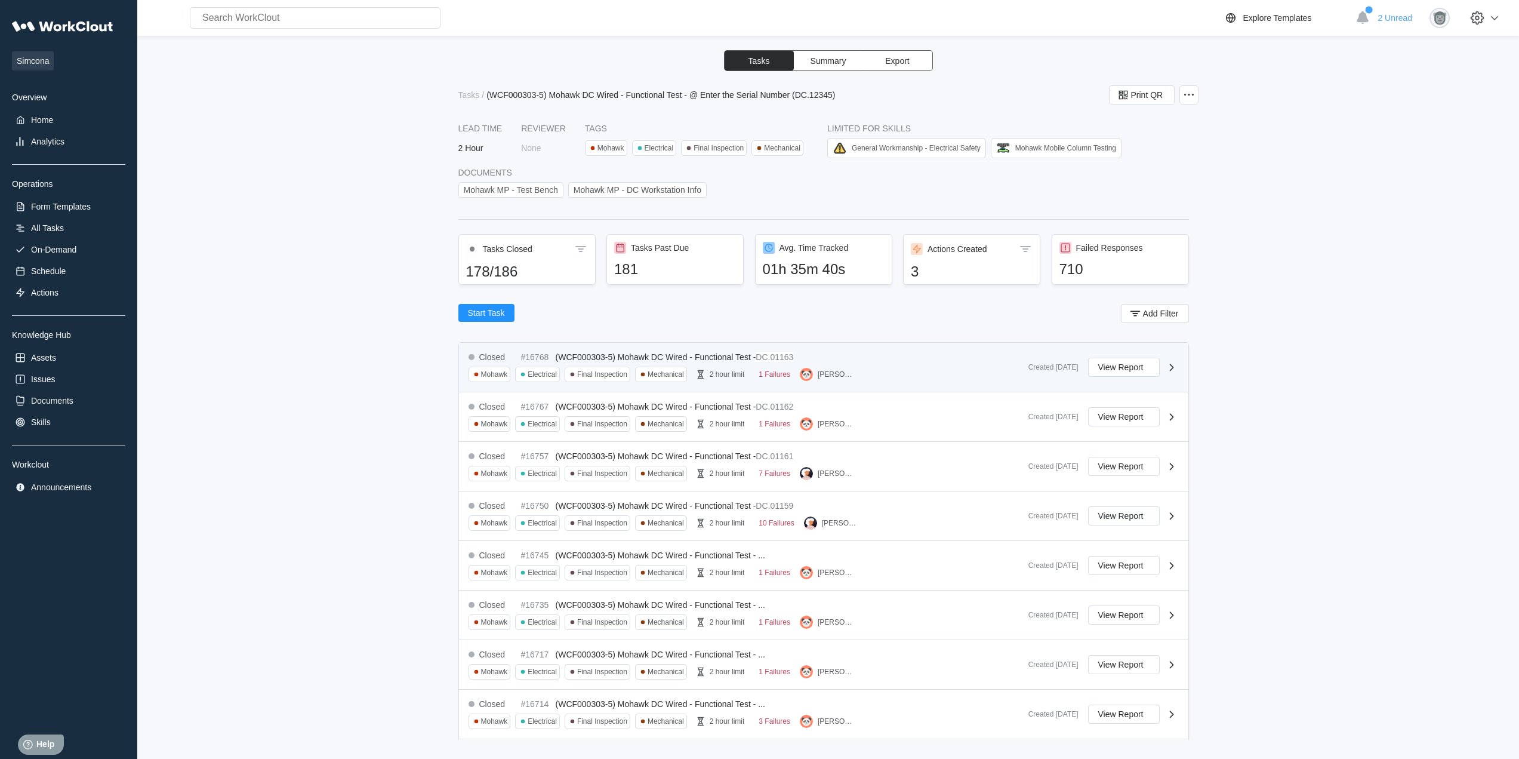
click at [879, 382] on div "Closed #16768 (WCF000303-5) Mohawk DC Wired - Functional Test - DC.01163 Mohawk…" at bounding box center [823, 368] width 729 height 50
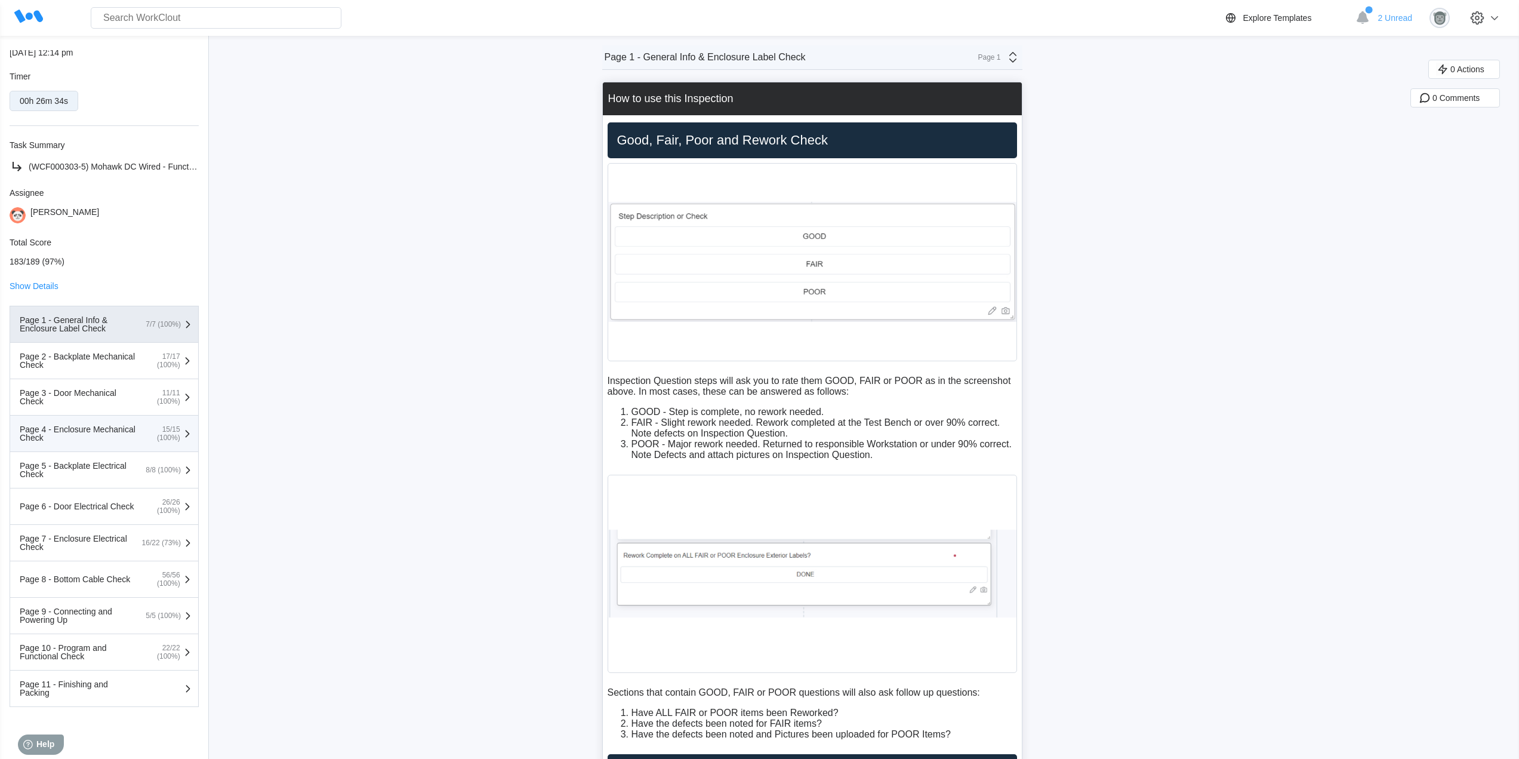
scroll to position [152, 0]
click at [111, 683] on div "Page 11 - Finishing and Packing" at bounding box center [79, 687] width 119 height 17
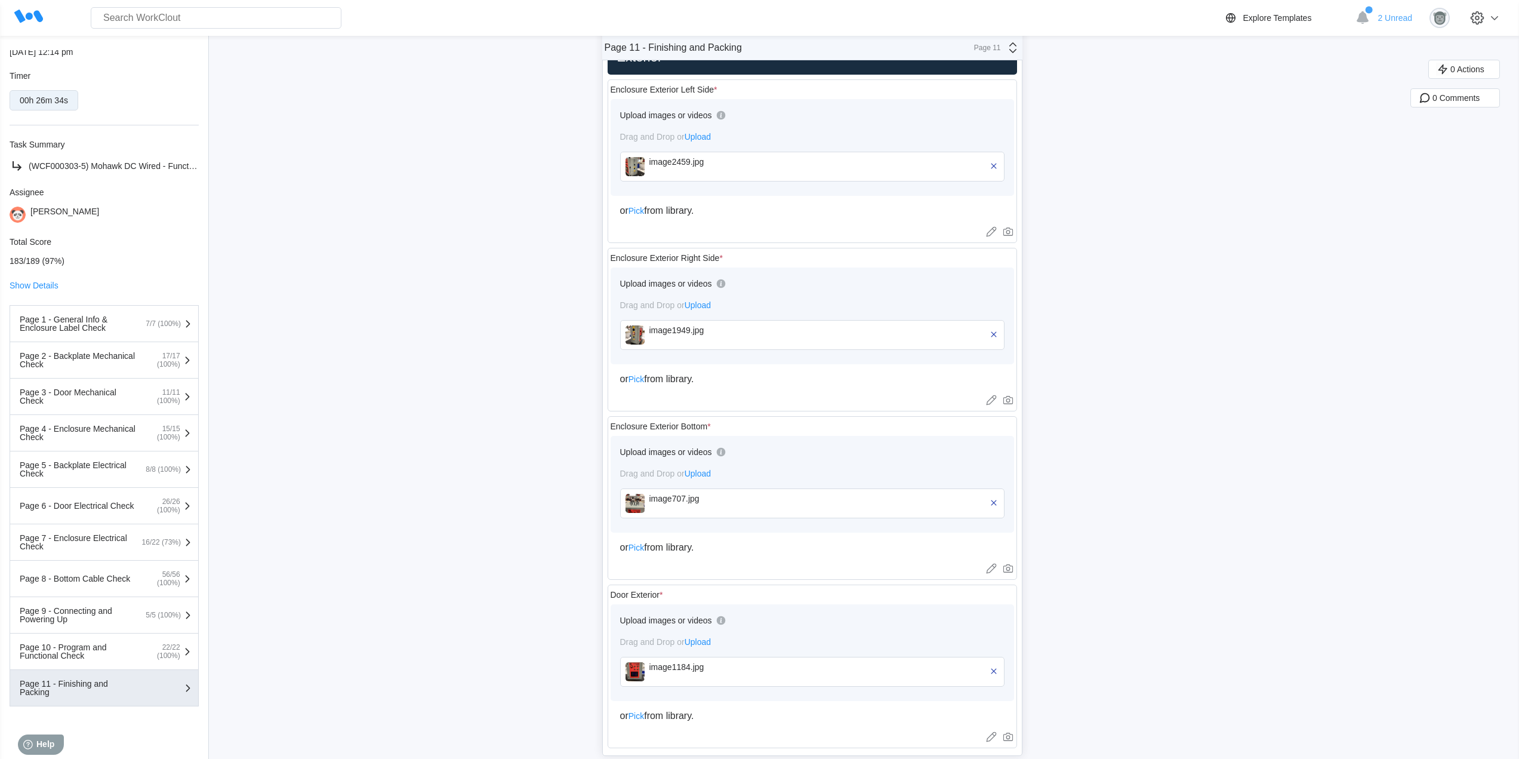
scroll to position [2089, 0]
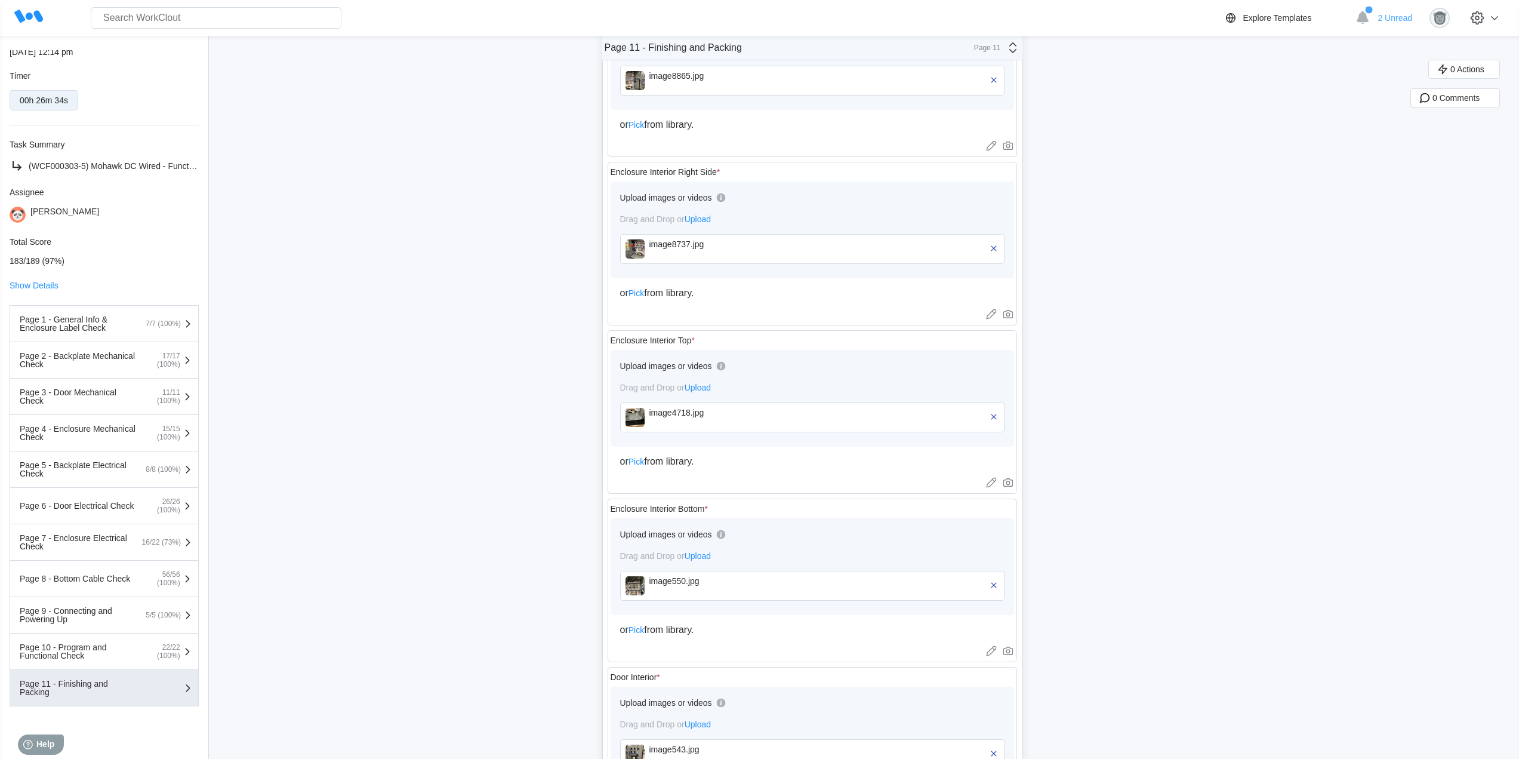
click at [711, 241] on div "image8737.jpg" at bounding box center [717, 244] width 137 height 10
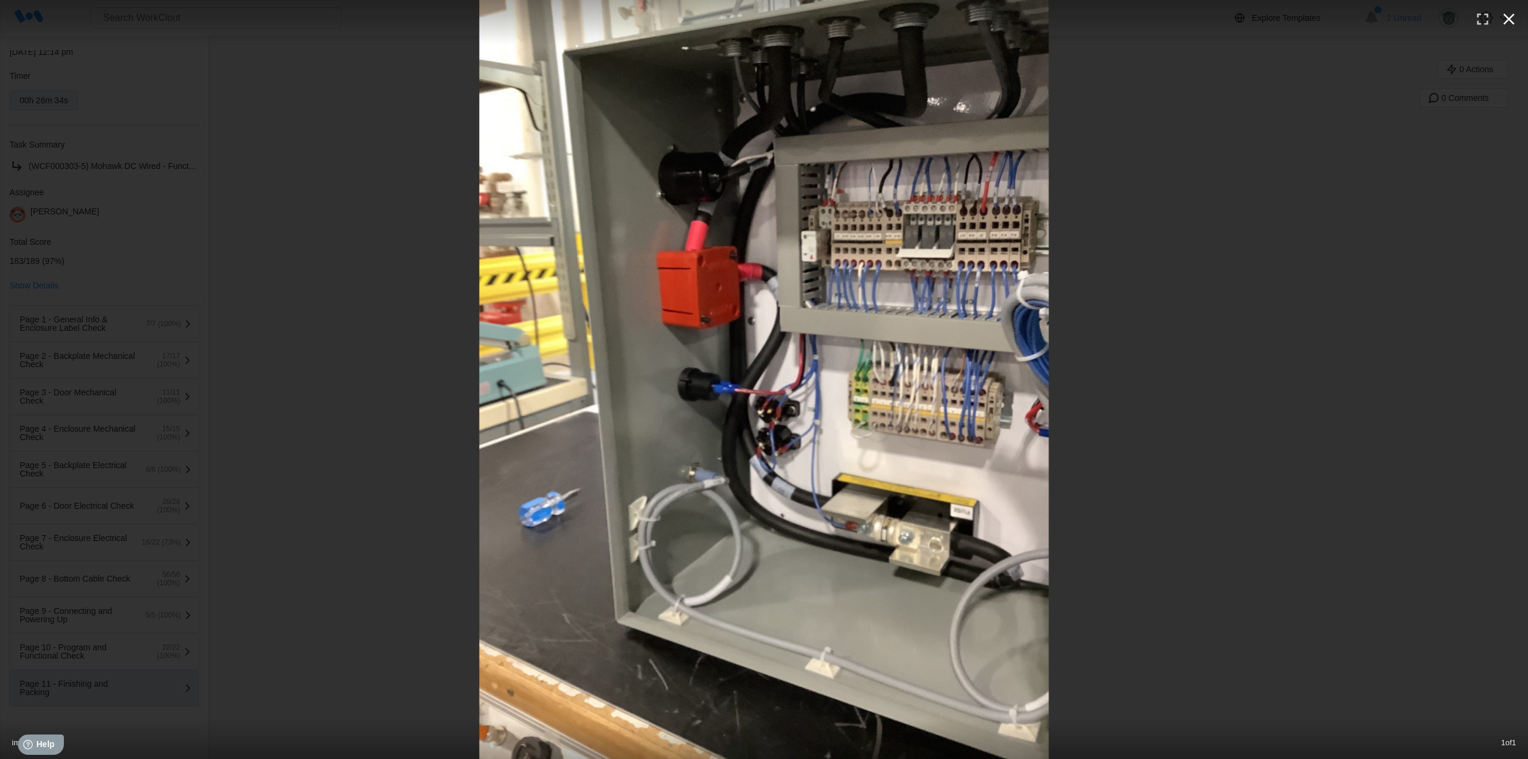
click at [1504, 21] on icon "button" at bounding box center [1508, 19] width 19 height 19
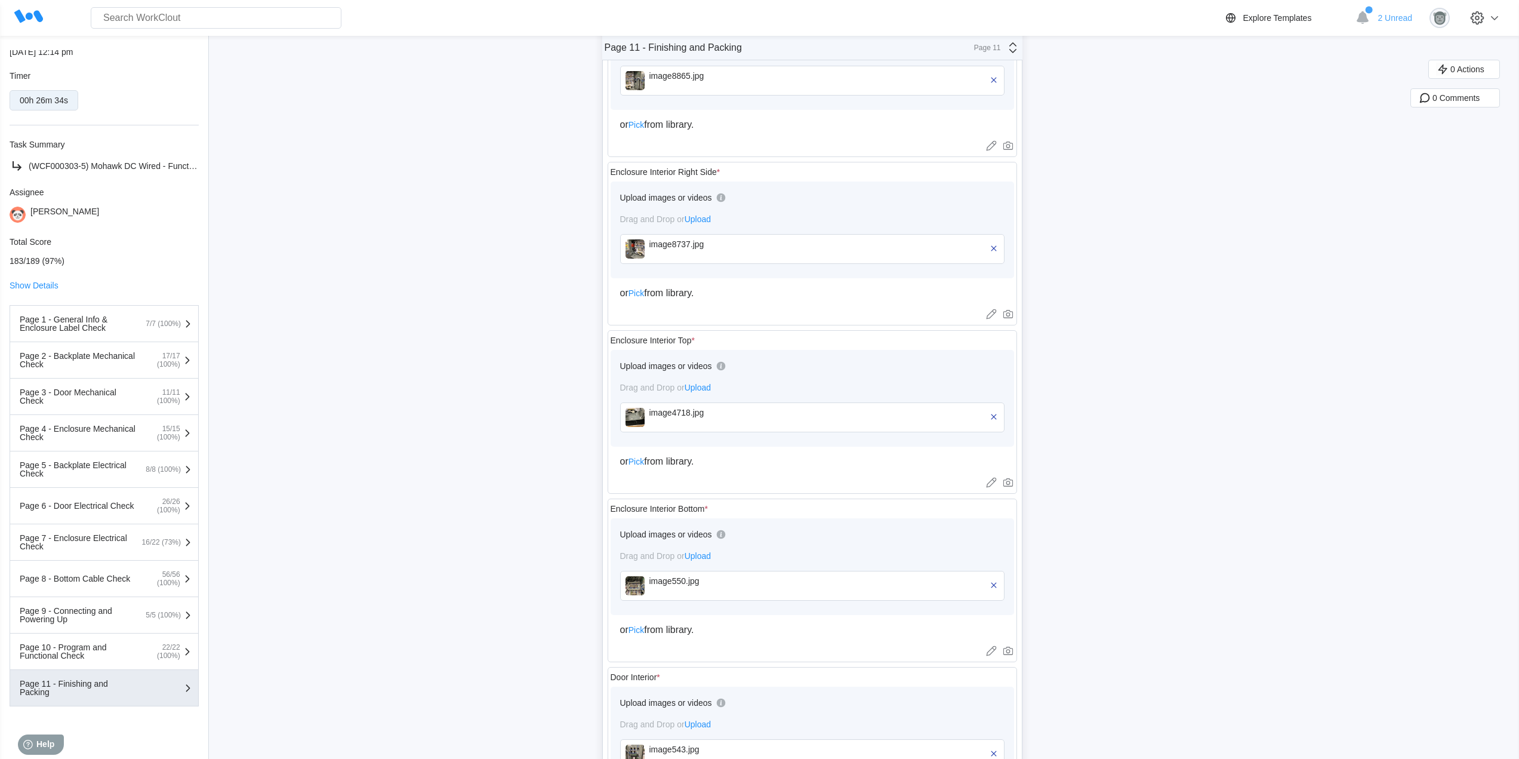
click at [687, 85] on div "image8865.jpg" at bounding box center [717, 80] width 137 height 19
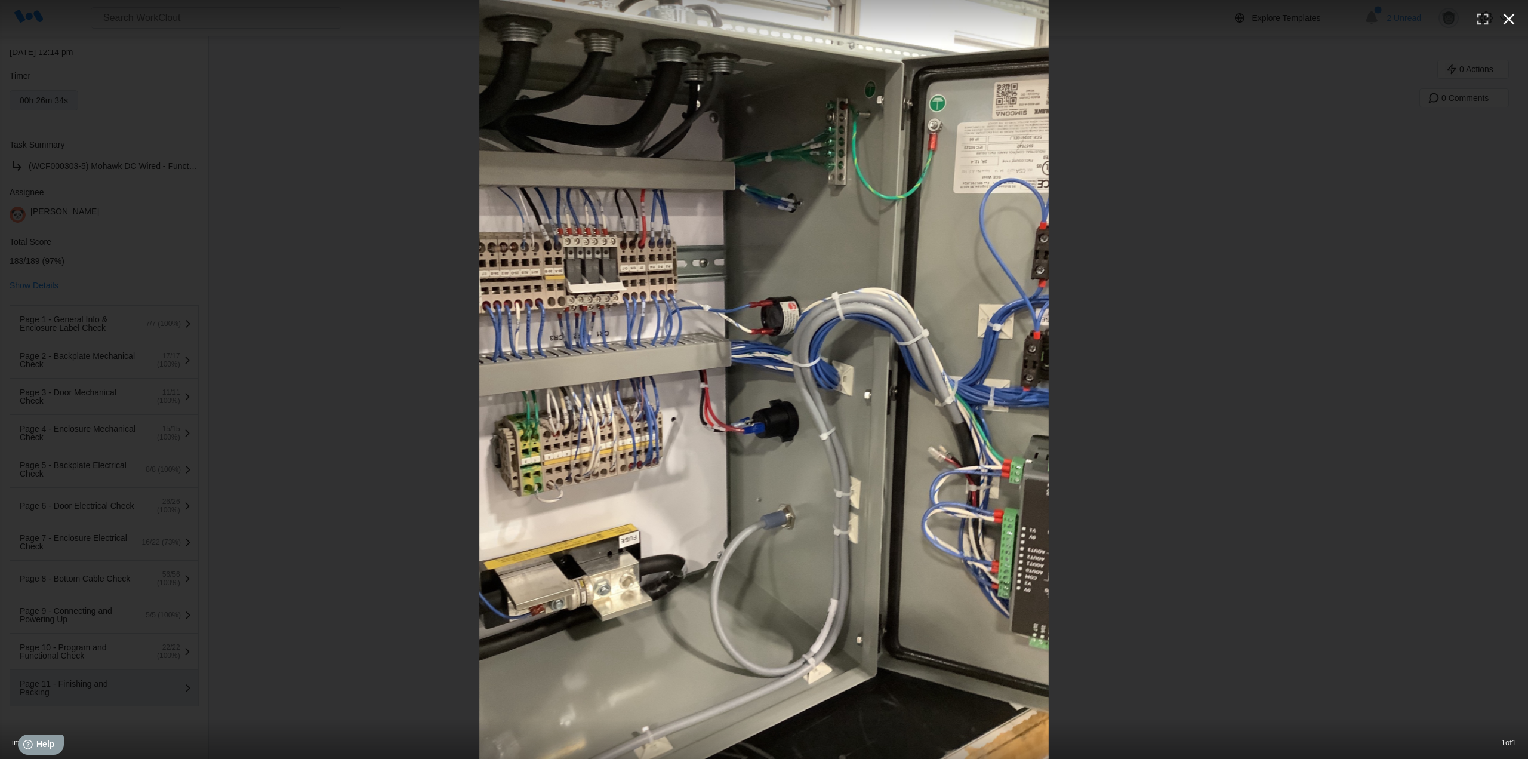
click at [1503, 16] on icon "button" at bounding box center [1508, 19] width 19 height 19
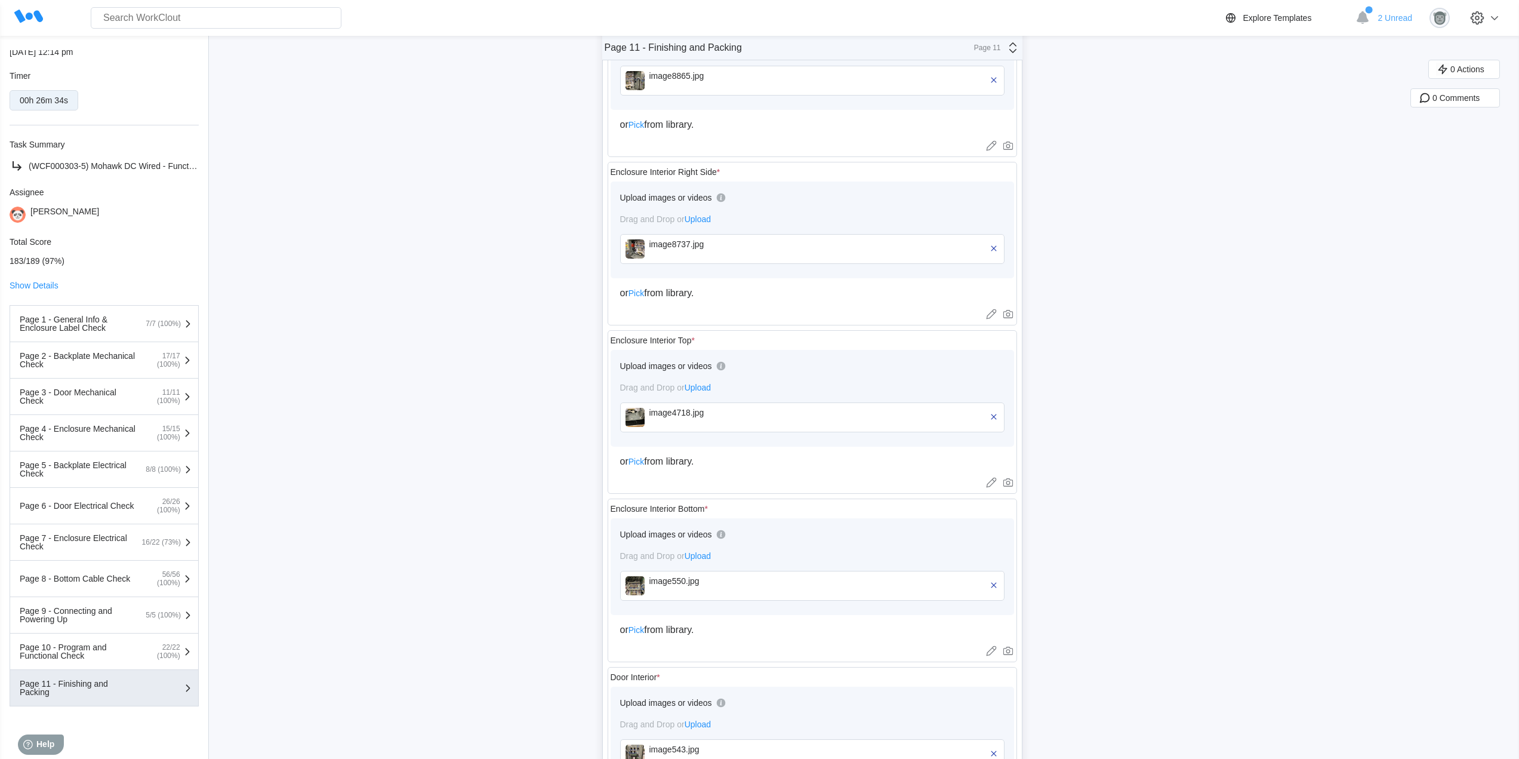
click at [692, 413] on div "image4718.jpg" at bounding box center [717, 413] width 137 height 10
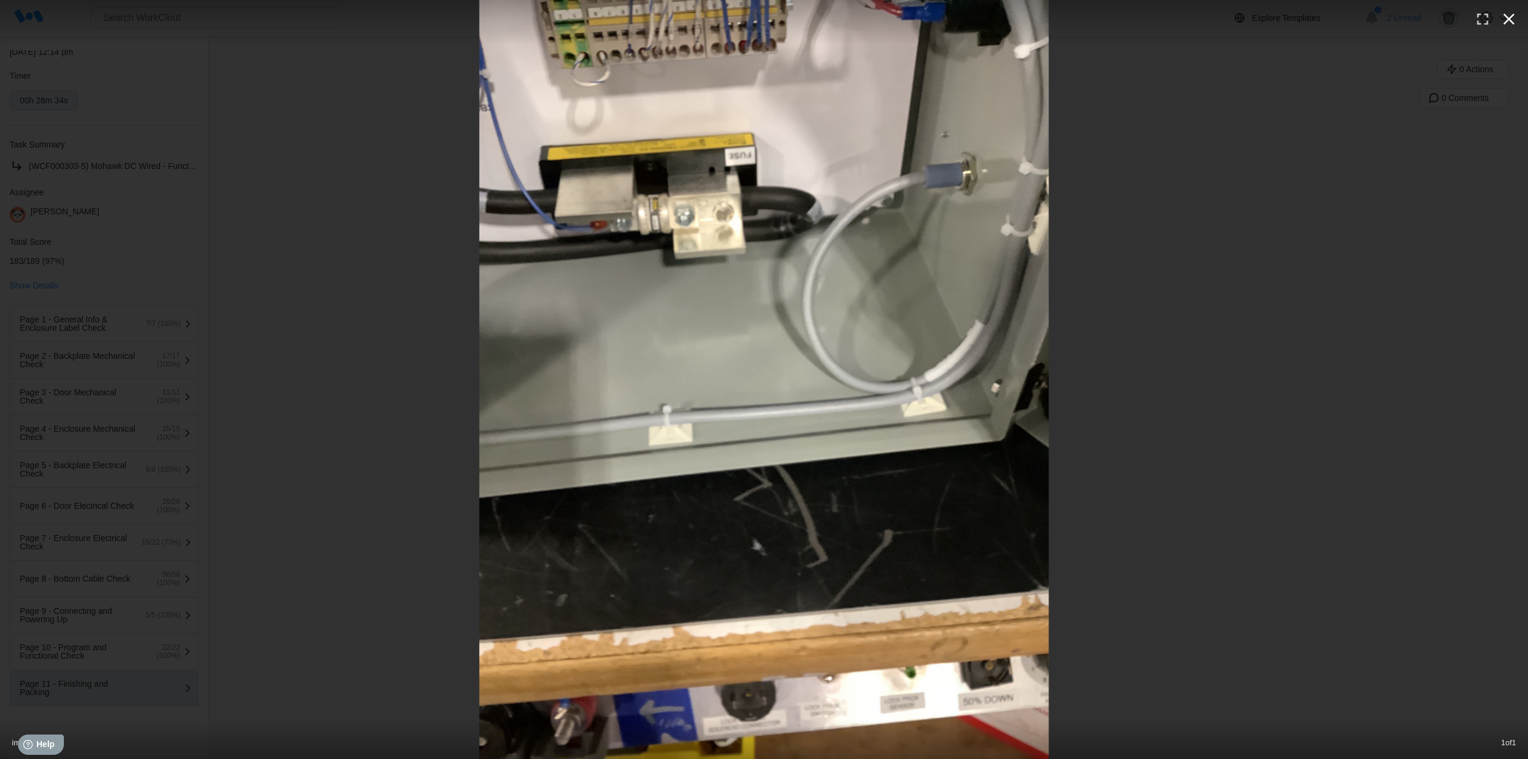
click at [1504, 23] on icon "button" at bounding box center [1508, 19] width 11 height 11
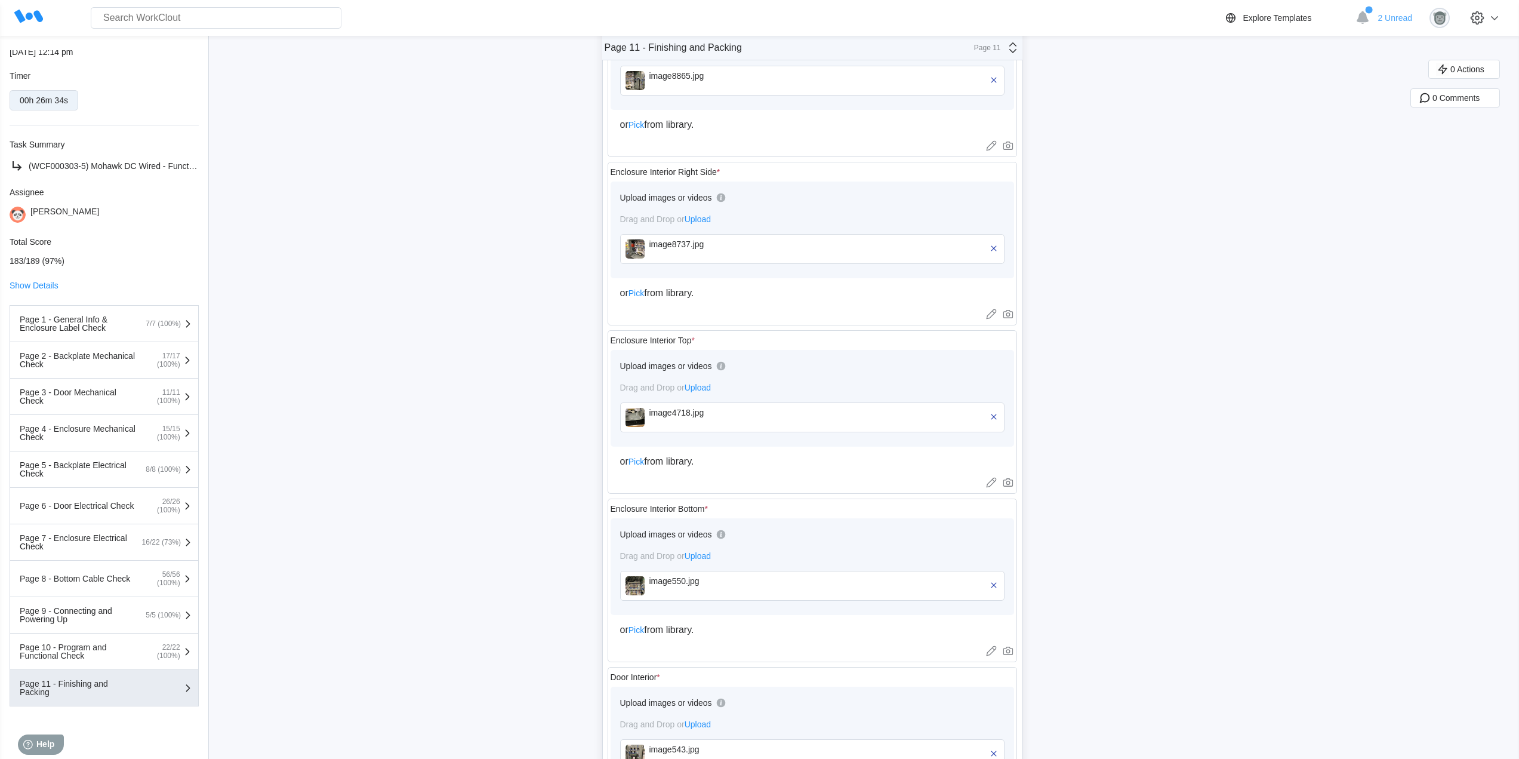
click at [691, 595] on div "image550.jpg" at bounding box center [812, 586] width 384 height 30
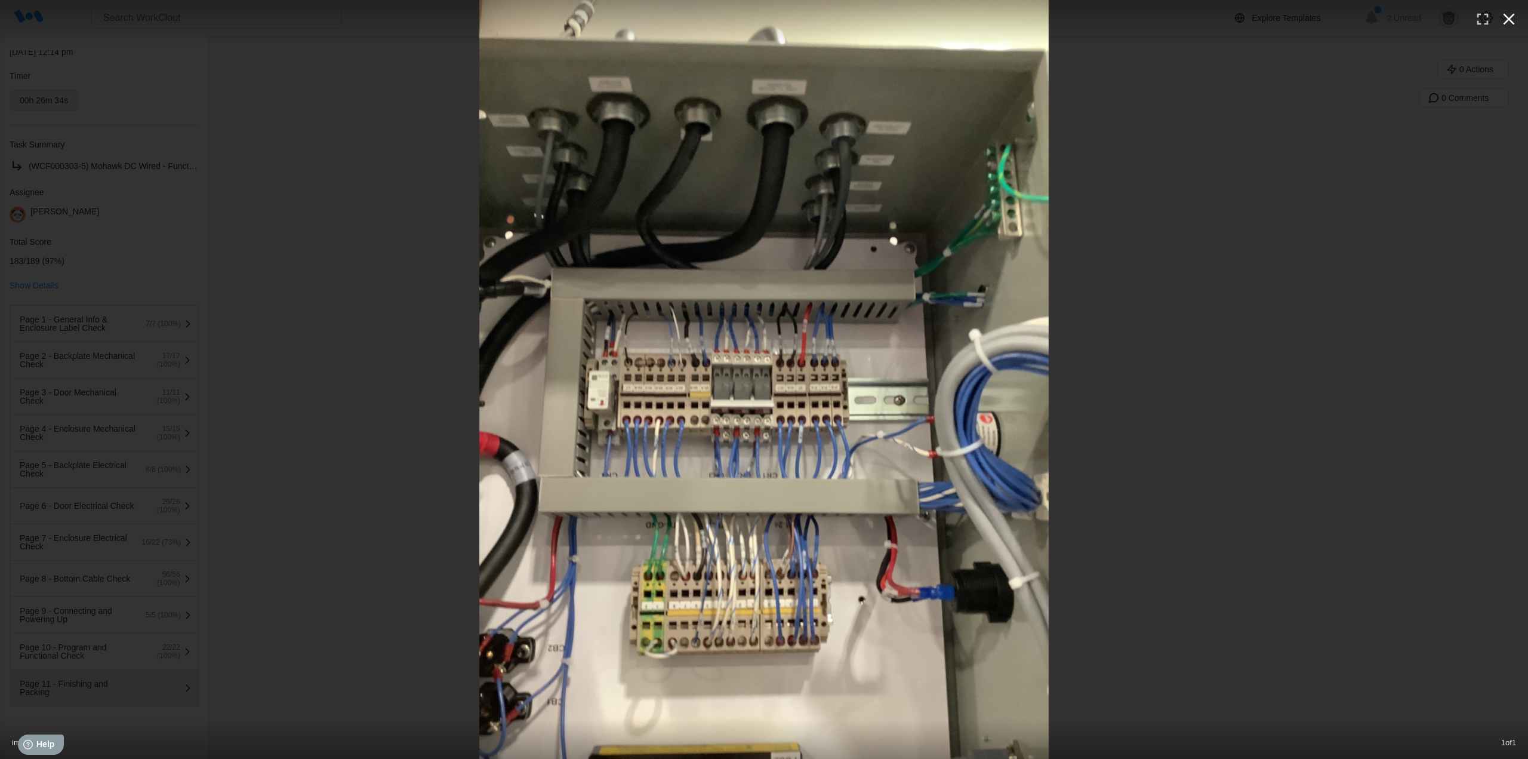
drag, startPoint x: 1511, startPoint y: 19, endPoint x: 1501, endPoint y: 21, distance: 9.7
click at [1511, 20] on icon "button" at bounding box center [1508, 19] width 19 height 19
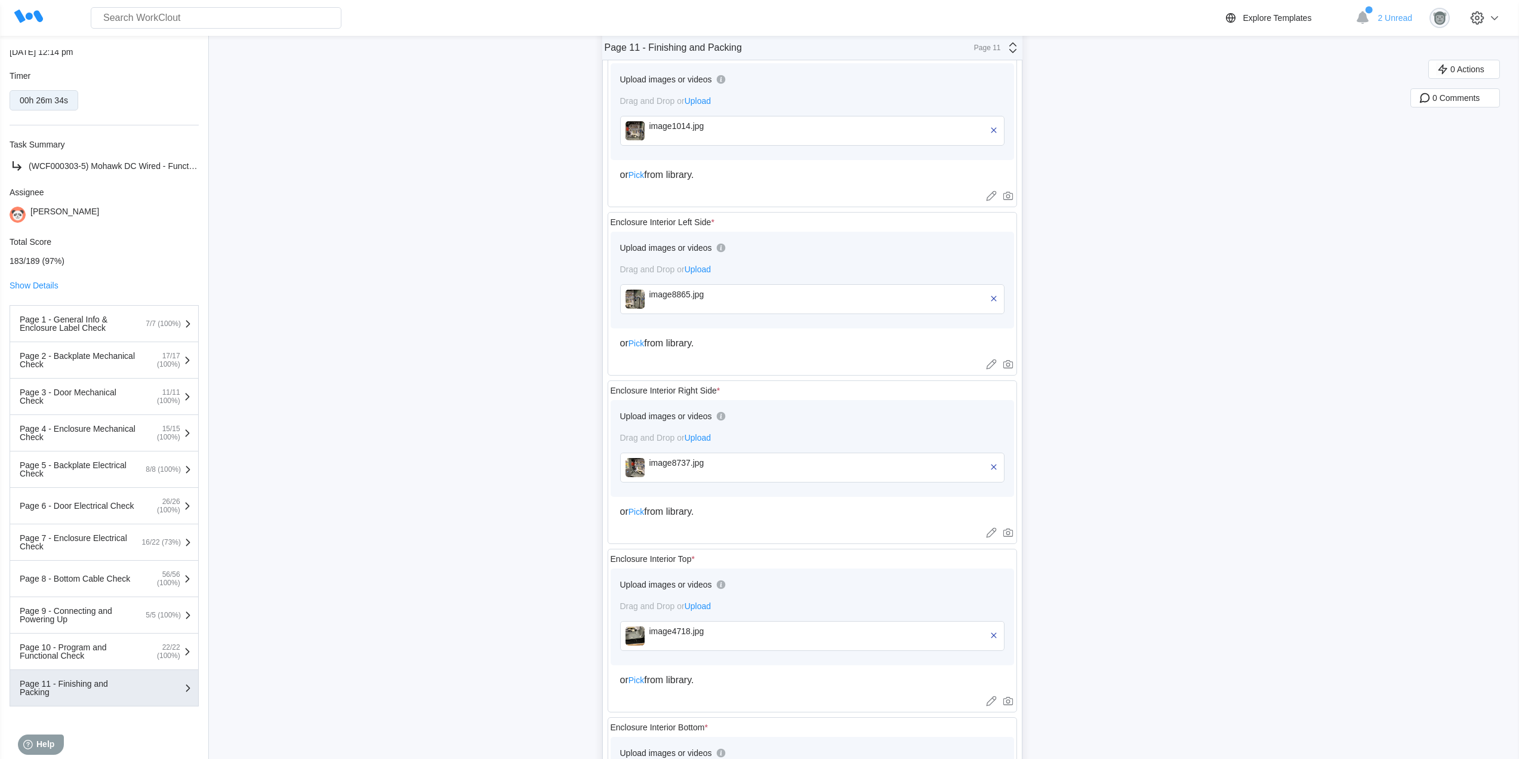
scroll to position [1890, 0]
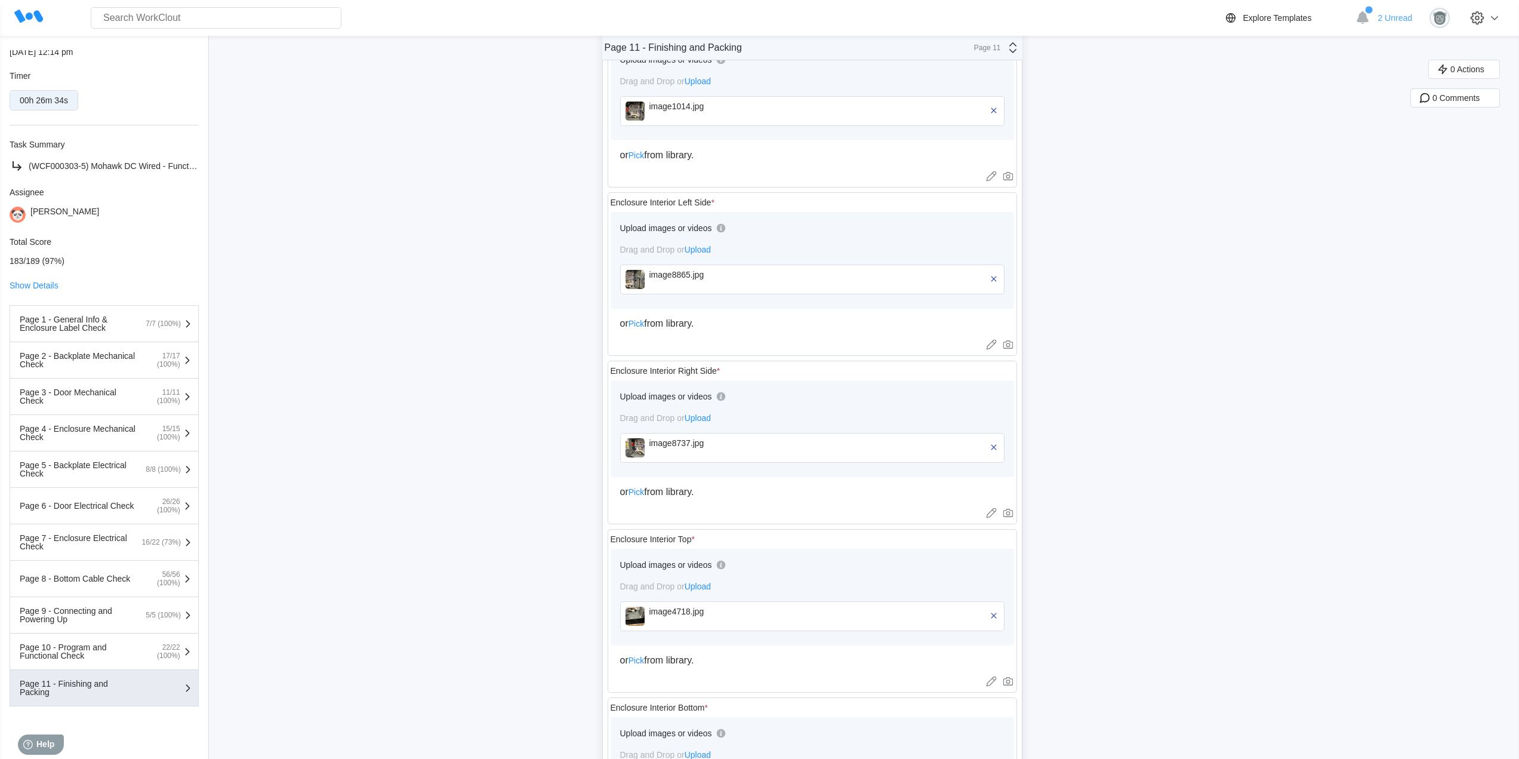
click at [697, 112] on div "image1014.jpg" at bounding box center [717, 110] width 137 height 19
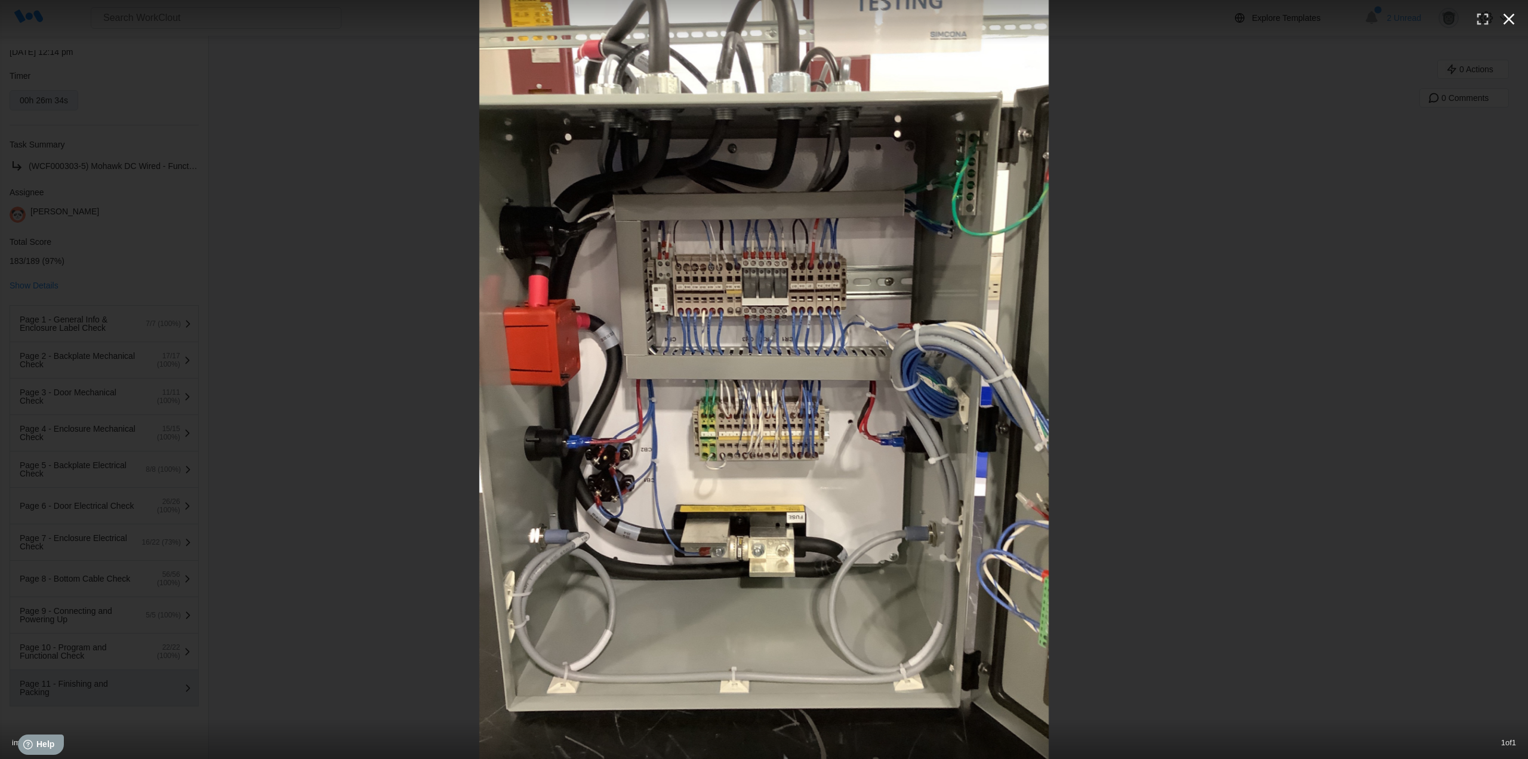
click at [1508, 14] on icon "button" at bounding box center [1508, 19] width 19 height 19
